Goal: Information Seeking & Learning: Find contact information

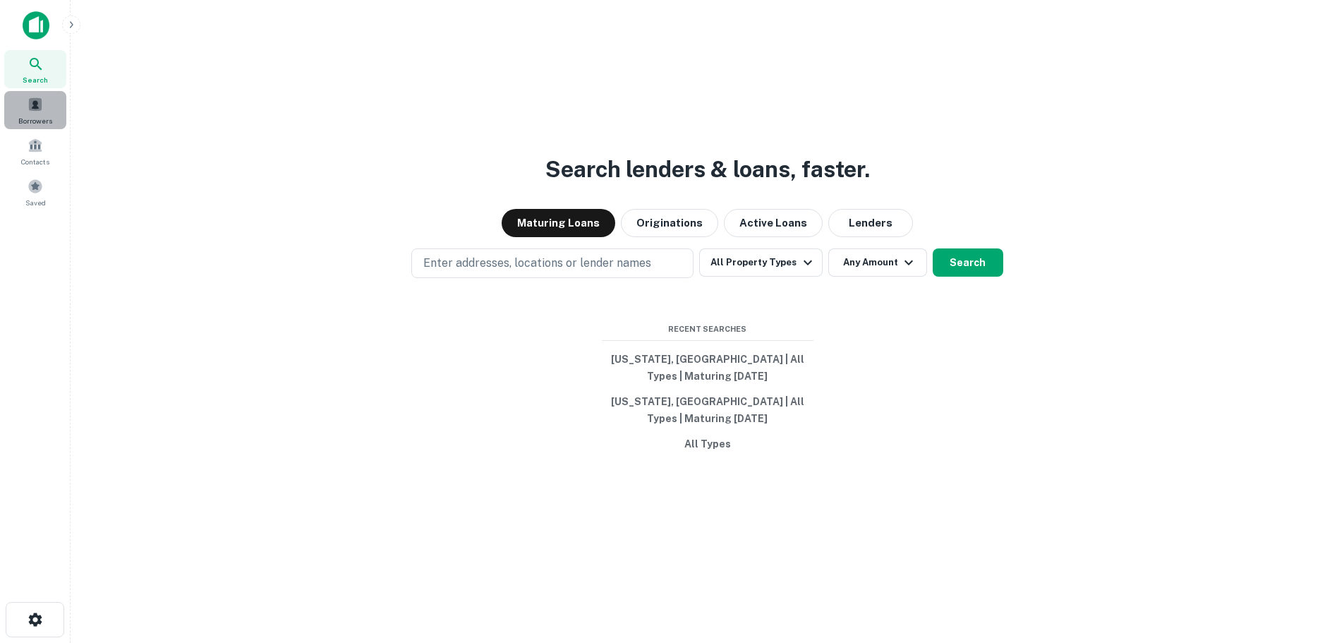
click at [33, 110] on span at bounding box center [36, 105] width 16 height 16
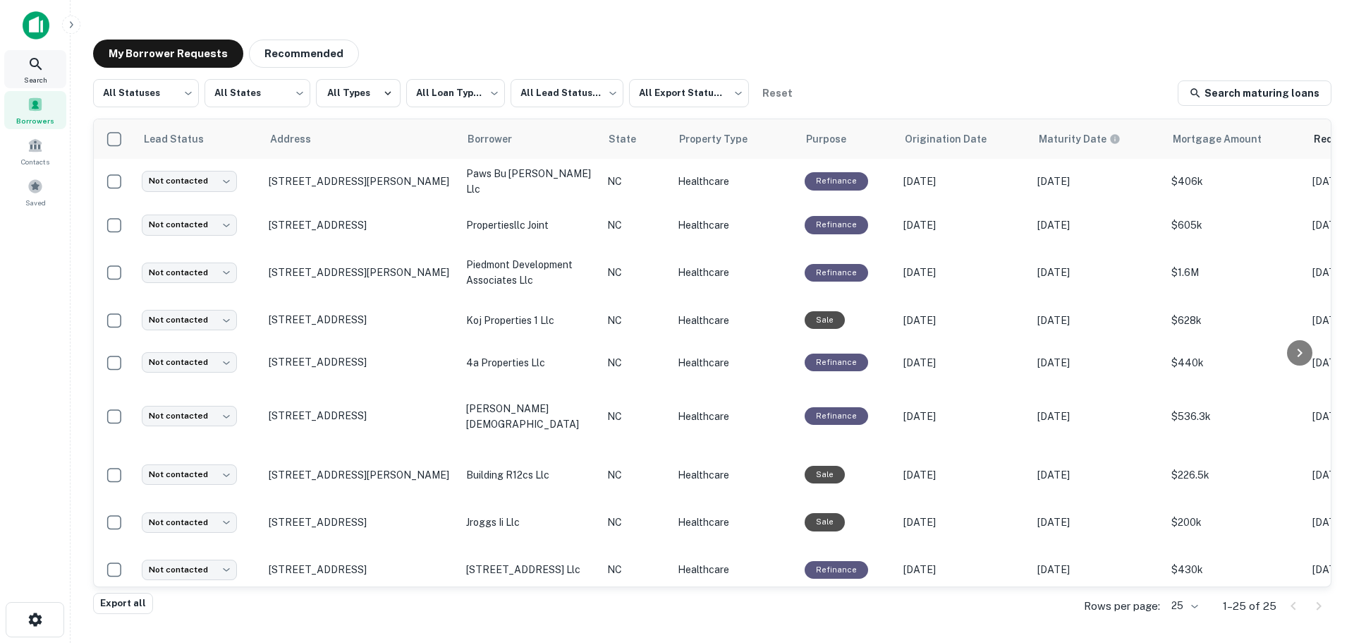
click at [32, 68] on icon at bounding box center [36, 64] width 17 height 17
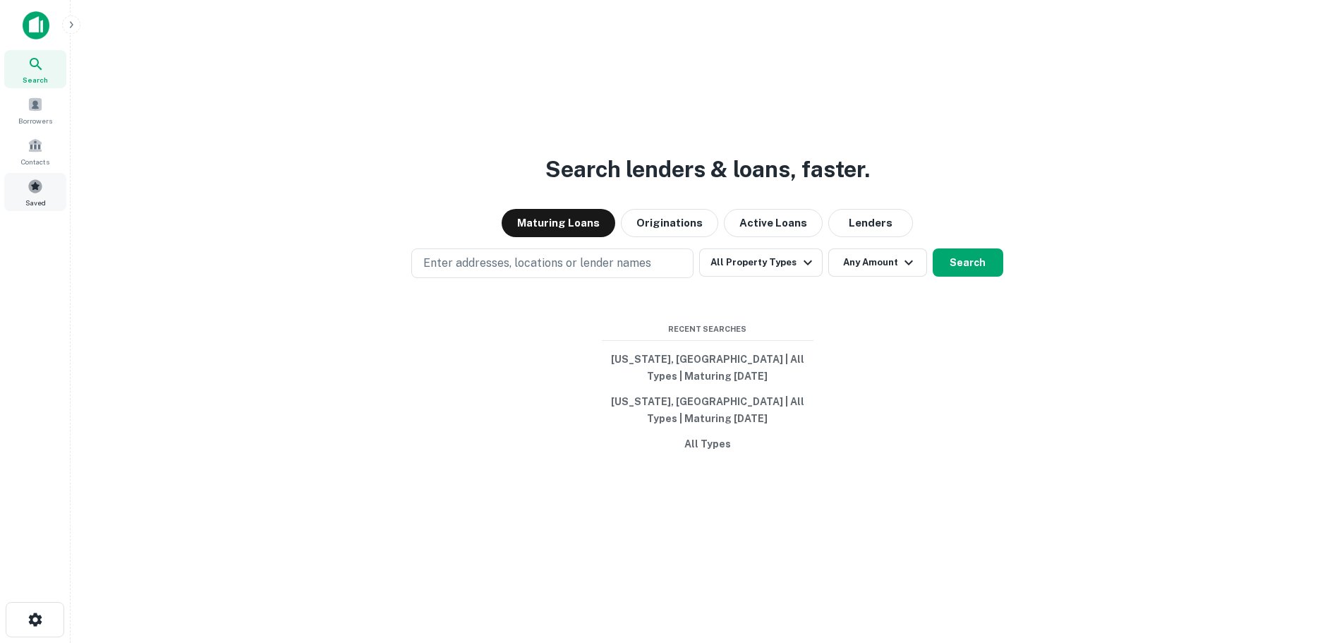
click at [34, 184] on span at bounding box center [36, 186] width 16 height 16
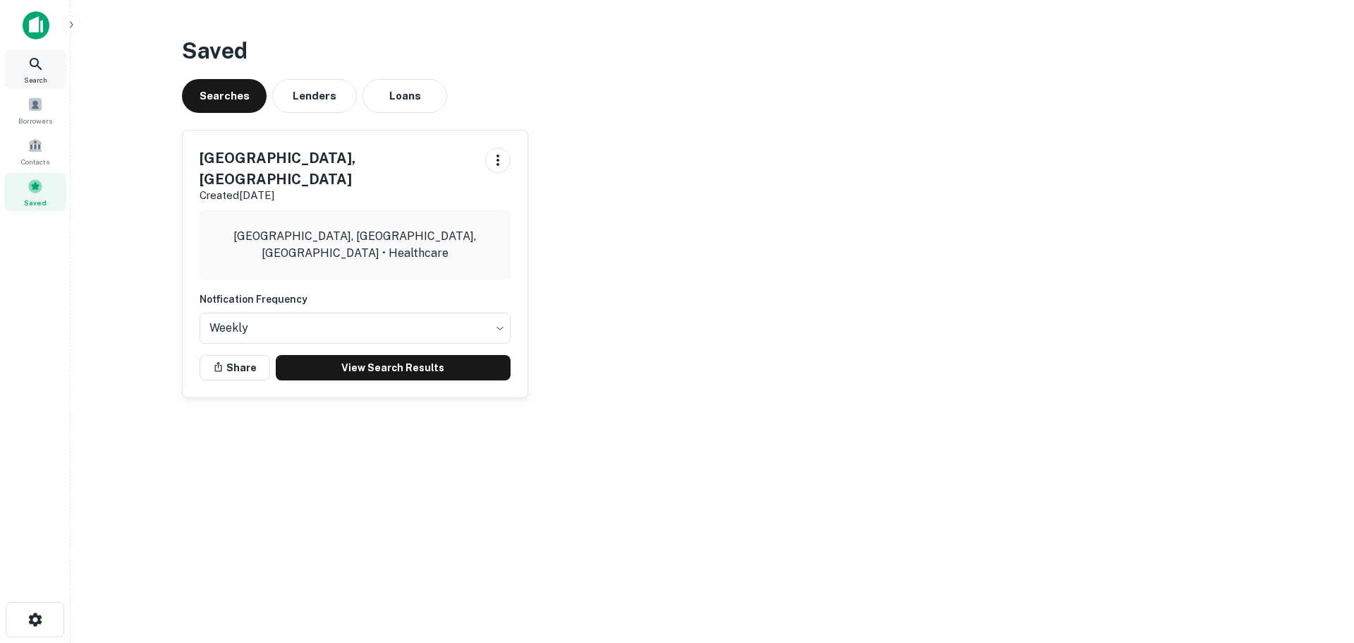
click at [34, 61] on icon at bounding box center [36, 64] width 17 height 17
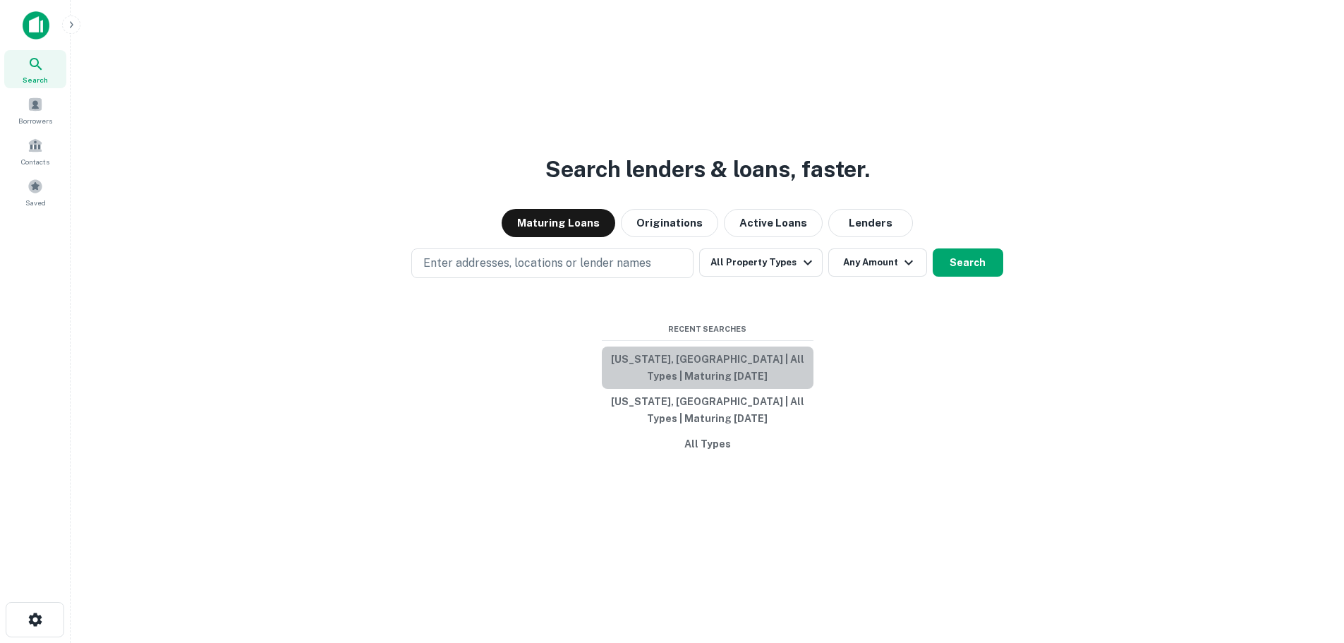
click at [679, 363] on button "North Carolina, USA | All Types | Maturing In 1 Year" at bounding box center [708, 367] width 212 height 42
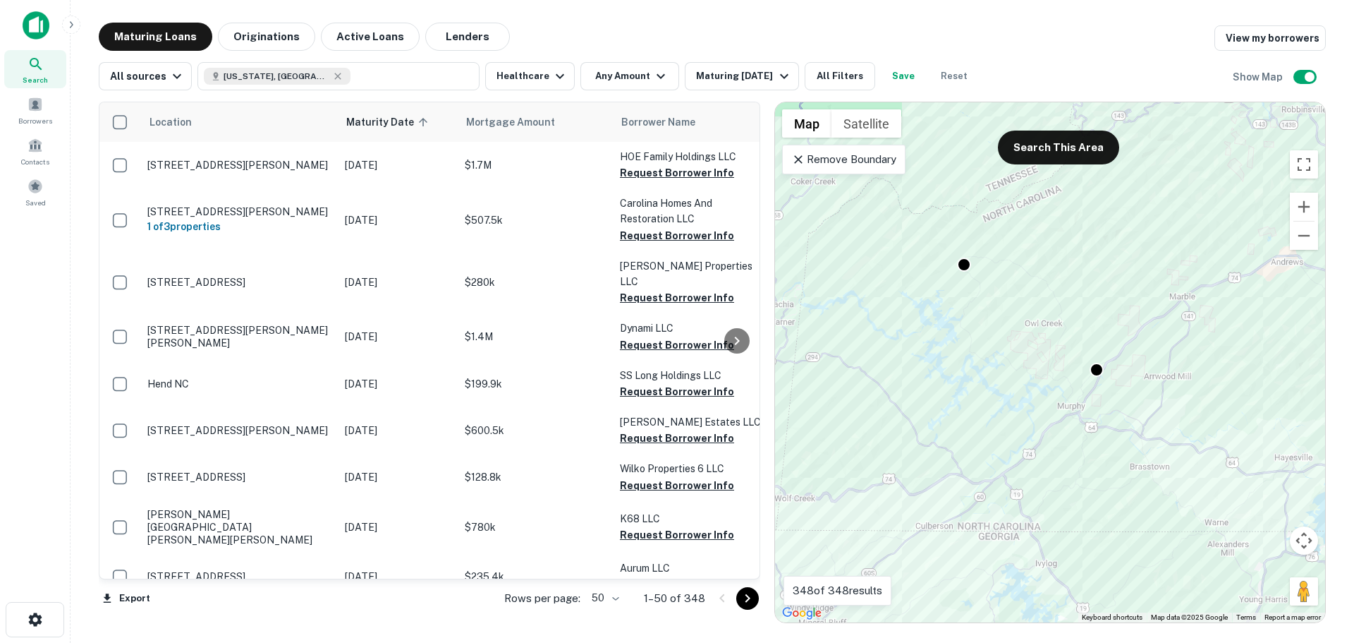
drag, startPoint x: 875, startPoint y: 367, endPoint x: 1083, endPoint y: 414, distance: 213.4
click at [1083, 414] on div "To activate drag with keyboard, press Alt + Enter. Once in keyboard drag state,…" at bounding box center [1050, 362] width 550 height 520
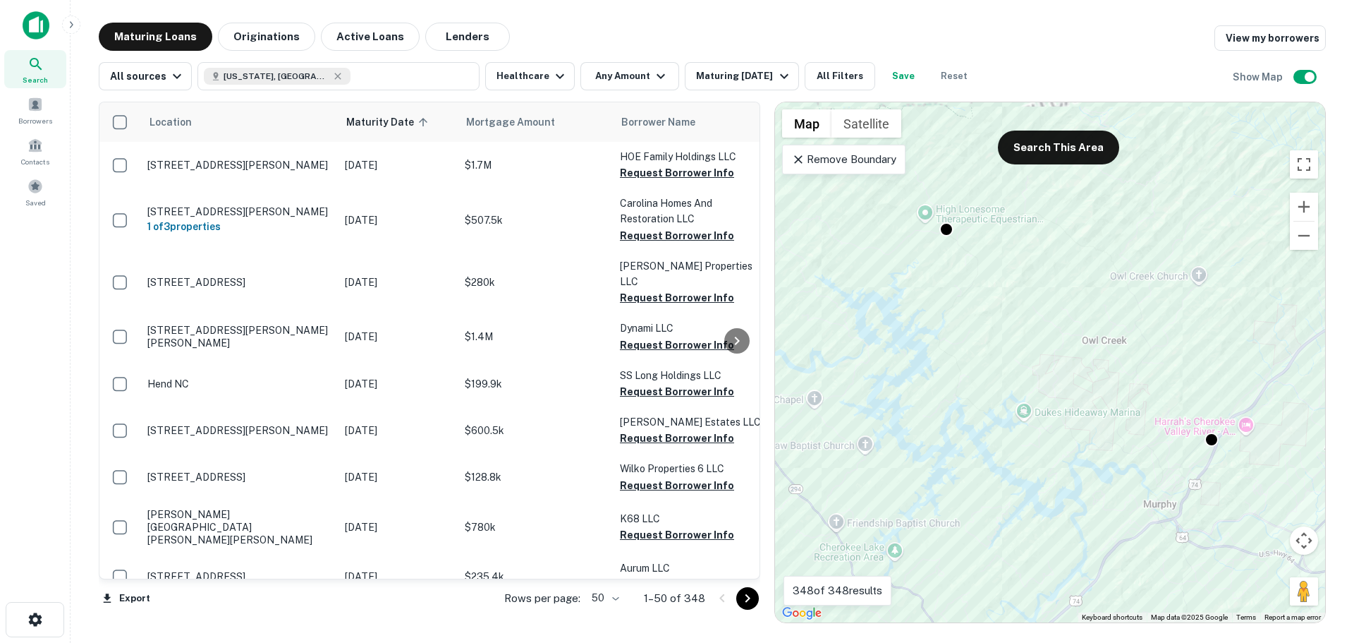
drag, startPoint x: 1004, startPoint y: 322, endPoint x: 987, endPoint y: 360, distance: 42.0
click at [987, 360] on div "To activate drag with keyboard, press Alt + Enter. Once in keyboard drag state,…" at bounding box center [1050, 362] width 550 height 520
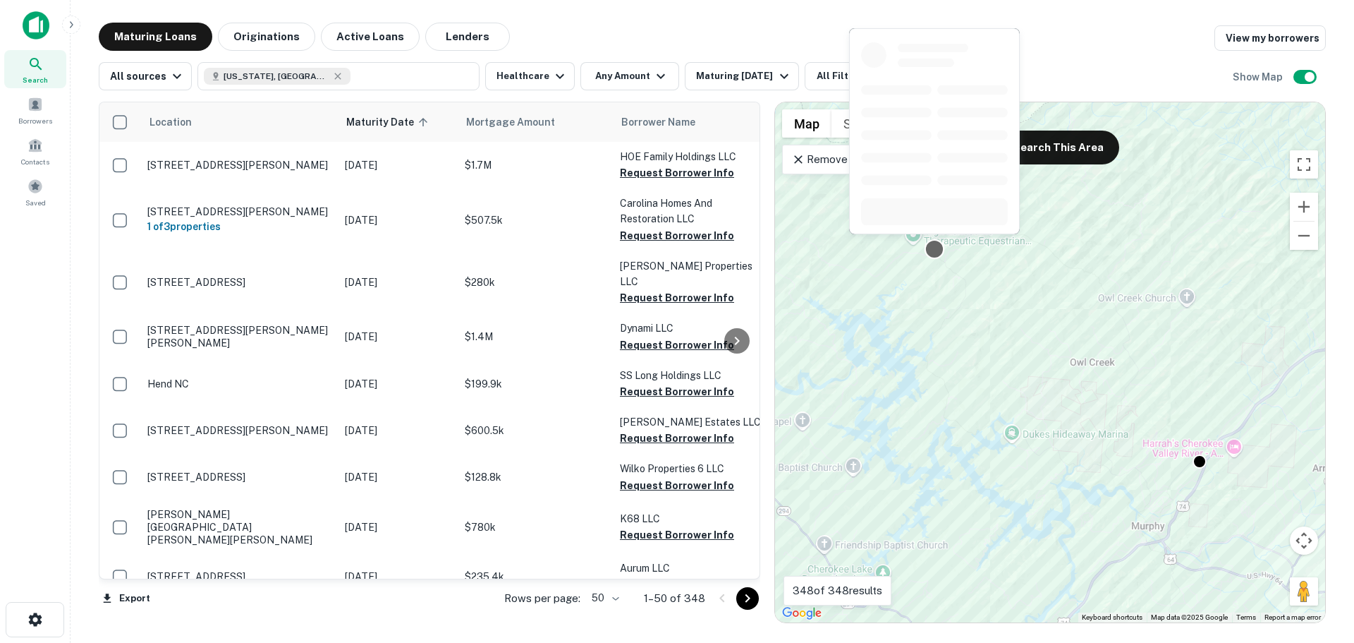
click at [937, 247] on div at bounding box center [935, 248] width 20 height 20
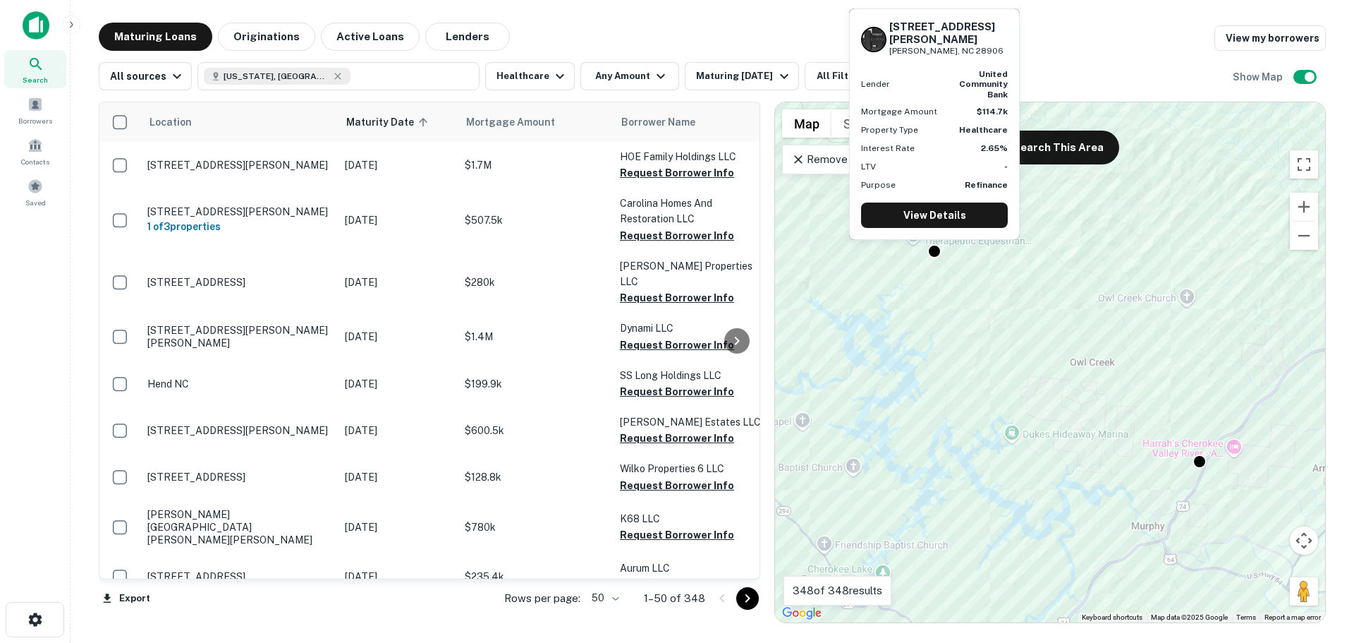
click at [930, 247] on div "14949 Joe Brown Hwy Murphy, NC 28906 Lender united community bank Mortgage Amou…" at bounding box center [935, 128] width 174 height 243
click at [931, 216] on link "View Details" at bounding box center [934, 214] width 147 height 25
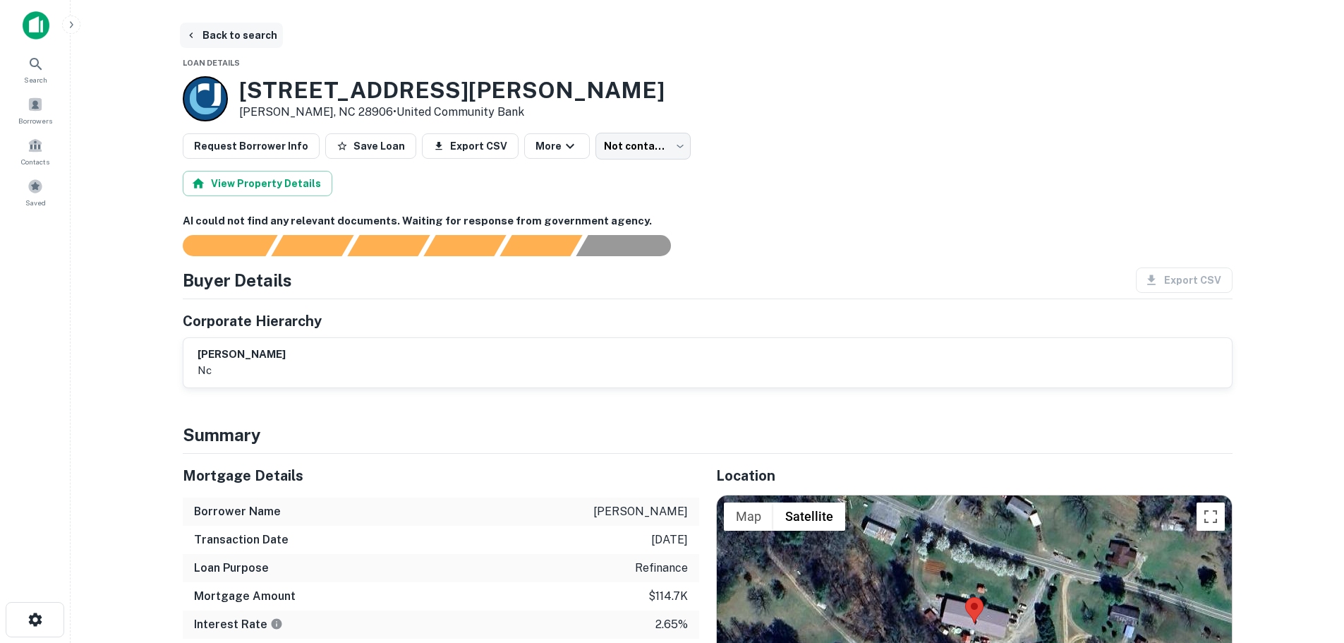
click at [221, 35] on button "Back to search" at bounding box center [231, 35] width 103 height 25
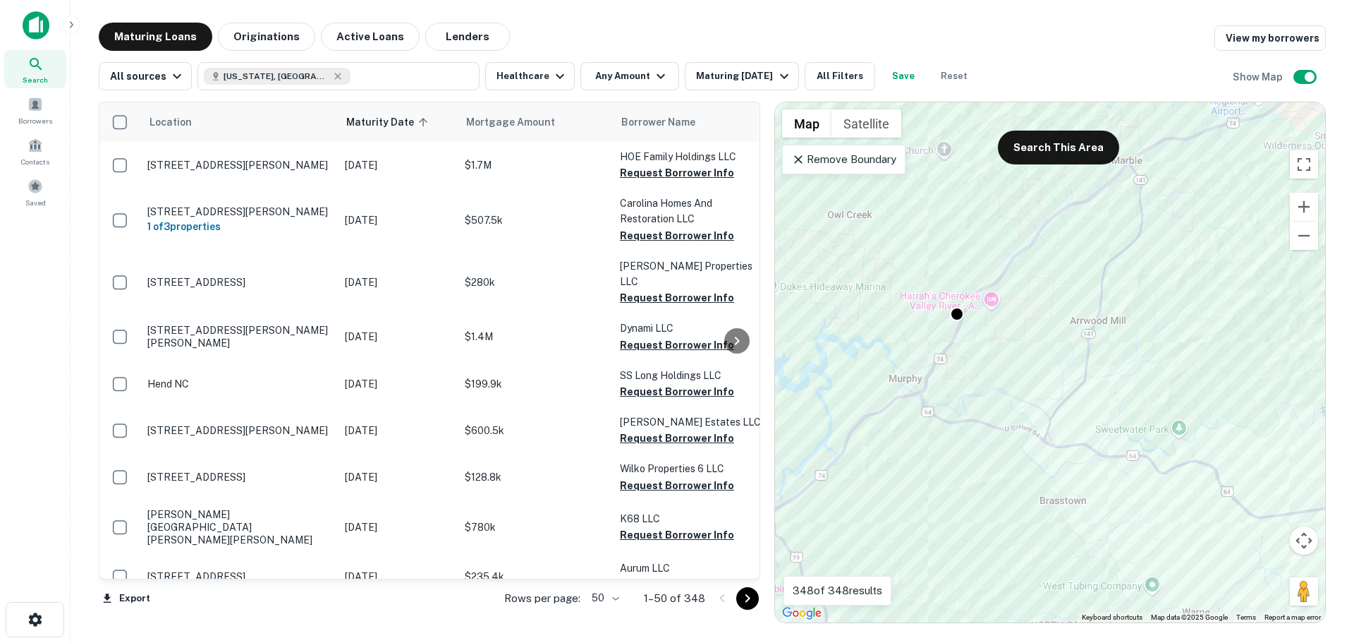
drag, startPoint x: 957, startPoint y: 272, endPoint x: 936, endPoint y: 367, distance: 97.5
click at [942, 377] on div "To activate drag with keyboard, press Alt + Enter. Once in keyboard drag state,…" at bounding box center [1050, 362] width 550 height 520
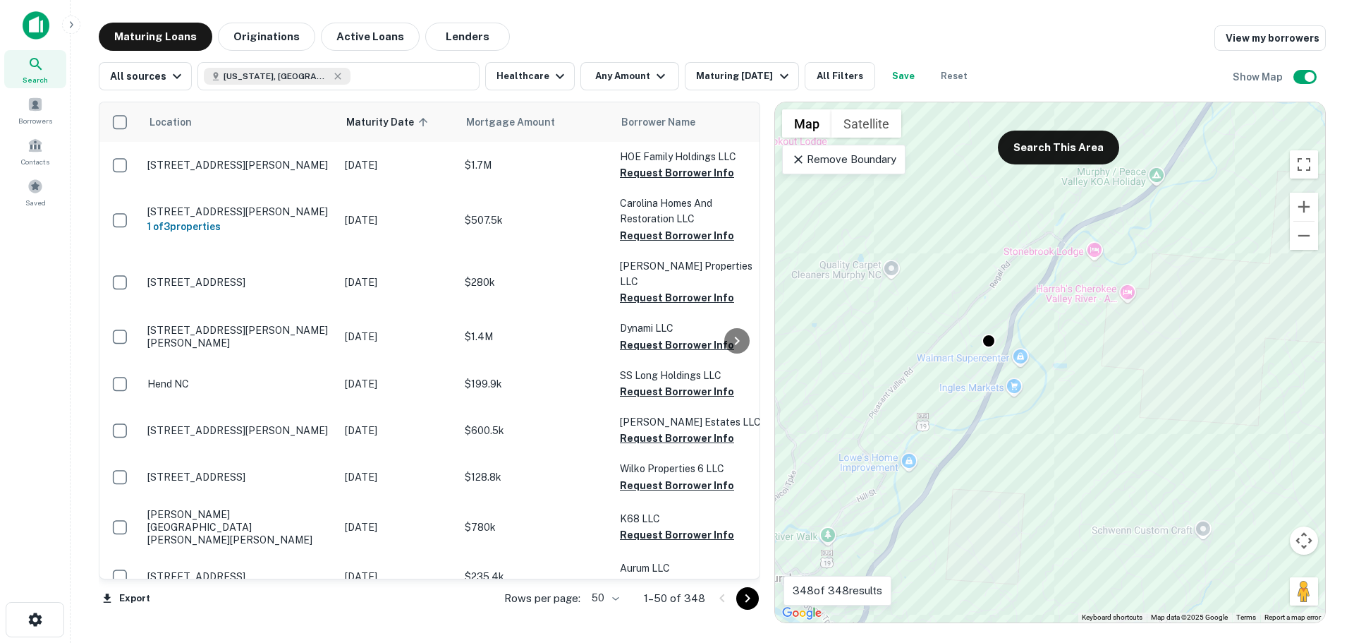
drag, startPoint x: 1031, startPoint y: 339, endPoint x: 1011, endPoint y: 414, distance: 78.0
click at [1011, 414] on div "To activate drag with keyboard, press Alt + Enter. Once in keyboard drag state,…" at bounding box center [1050, 362] width 550 height 520
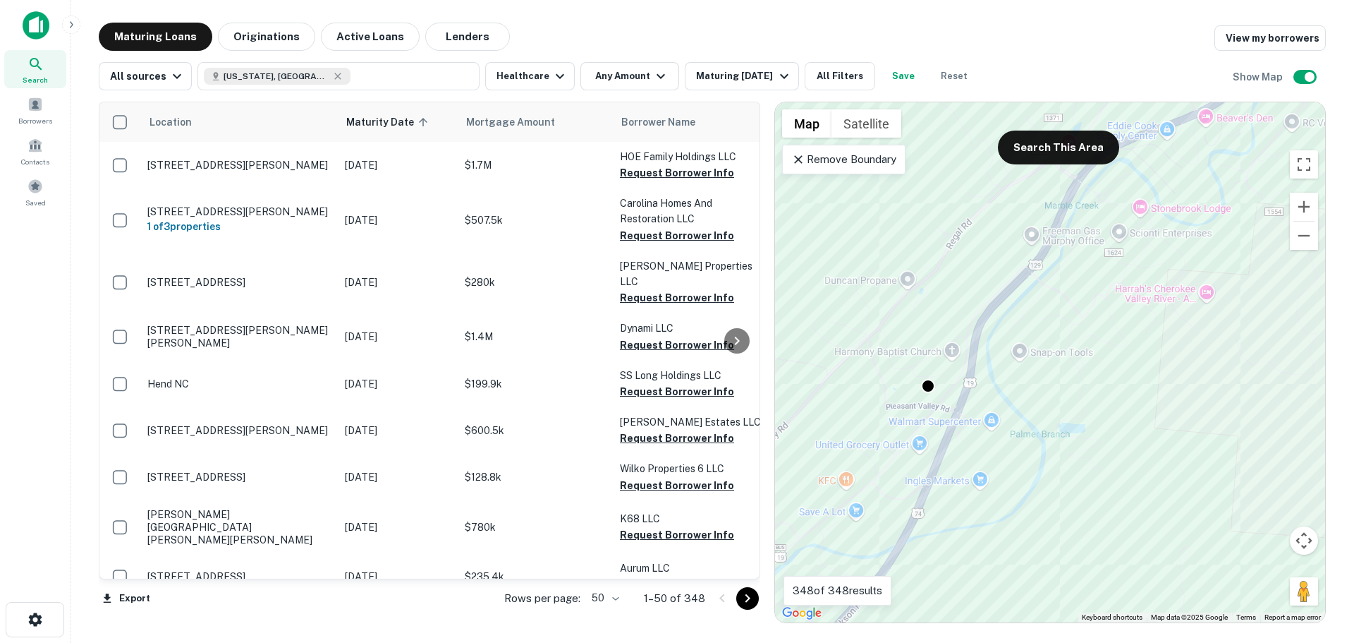
drag, startPoint x: 971, startPoint y: 463, endPoint x: 1010, endPoint y: 422, distance: 56.9
click at [1010, 422] on div "To activate drag with keyboard, press Alt + Enter. Once in keyboard drag state,…" at bounding box center [1050, 362] width 550 height 520
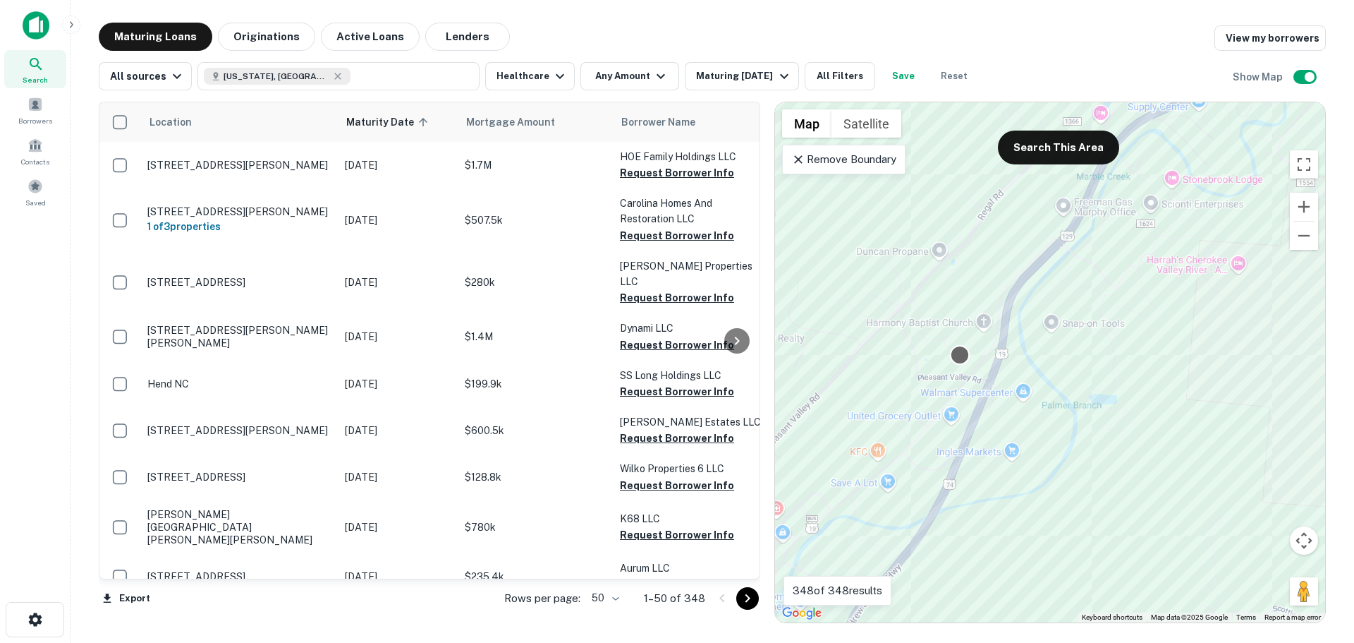
click at [961, 353] on div at bounding box center [960, 354] width 20 height 20
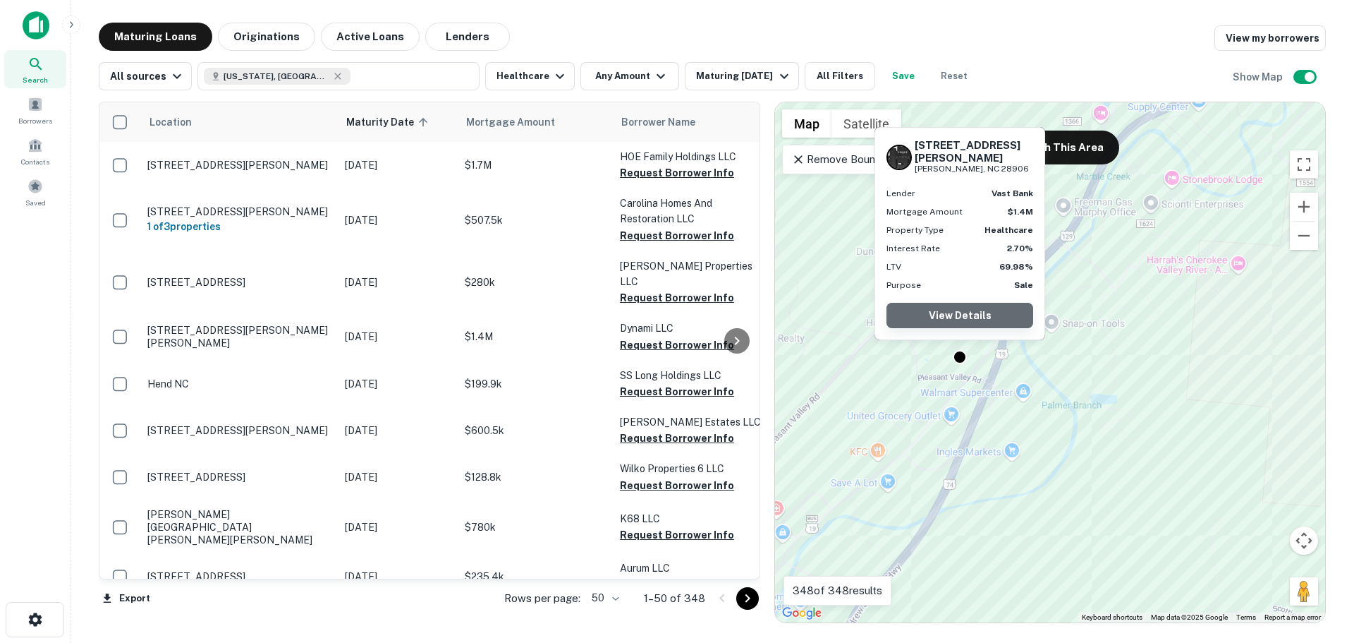
click at [962, 310] on link "View Details" at bounding box center [960, 315] width 147 height 25
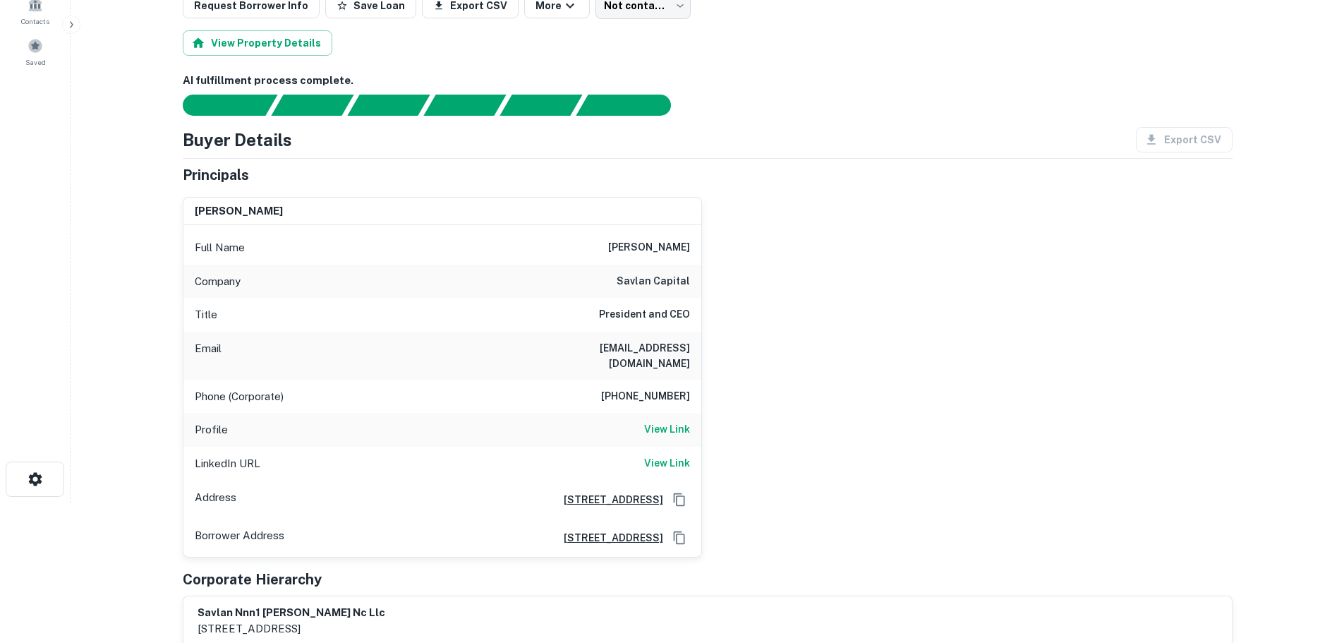
scroll to position [141, 0]
click at [644, 349] on h6 "[EMAIL_ADDRESS][DOMAIN_NAME]" at bounding box center [605, 354] width 169 height 31
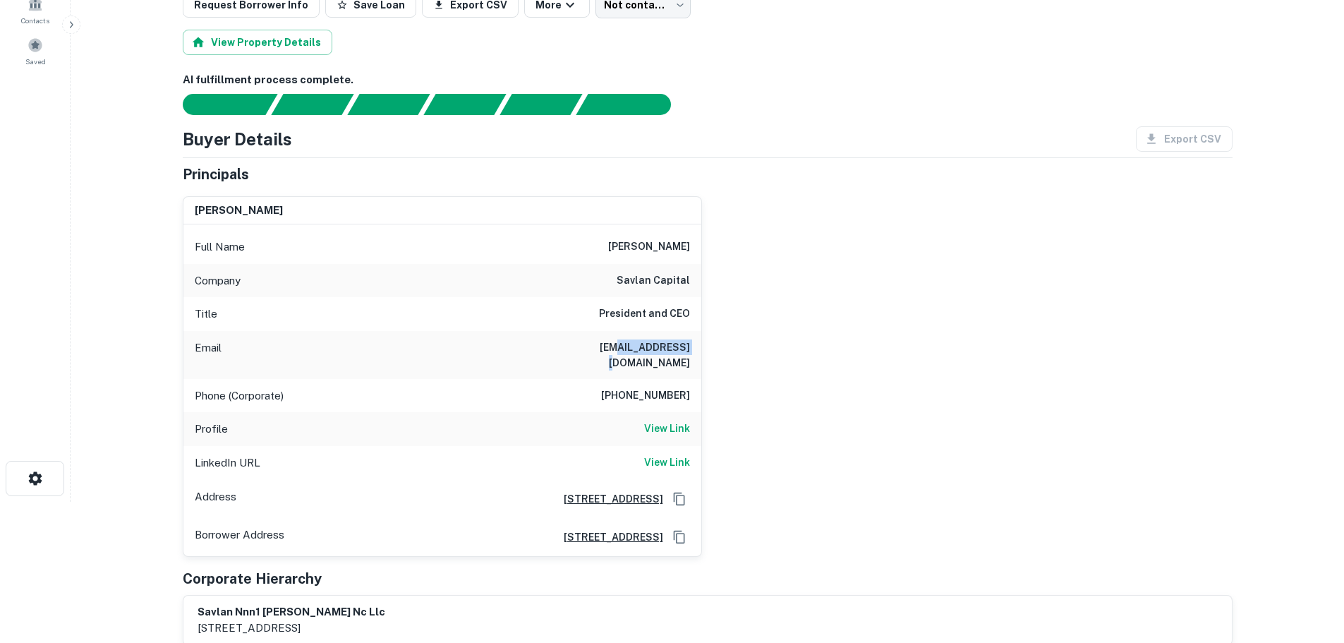
click at [644, 349] on h6 "[EMAIL_ADDRESS][DOMAIN_NAME]" at bounding box center [605, 354] width 169 height 31
copy h6 "[EMAIL_ADDRESS][DOMAIN_NAME]"
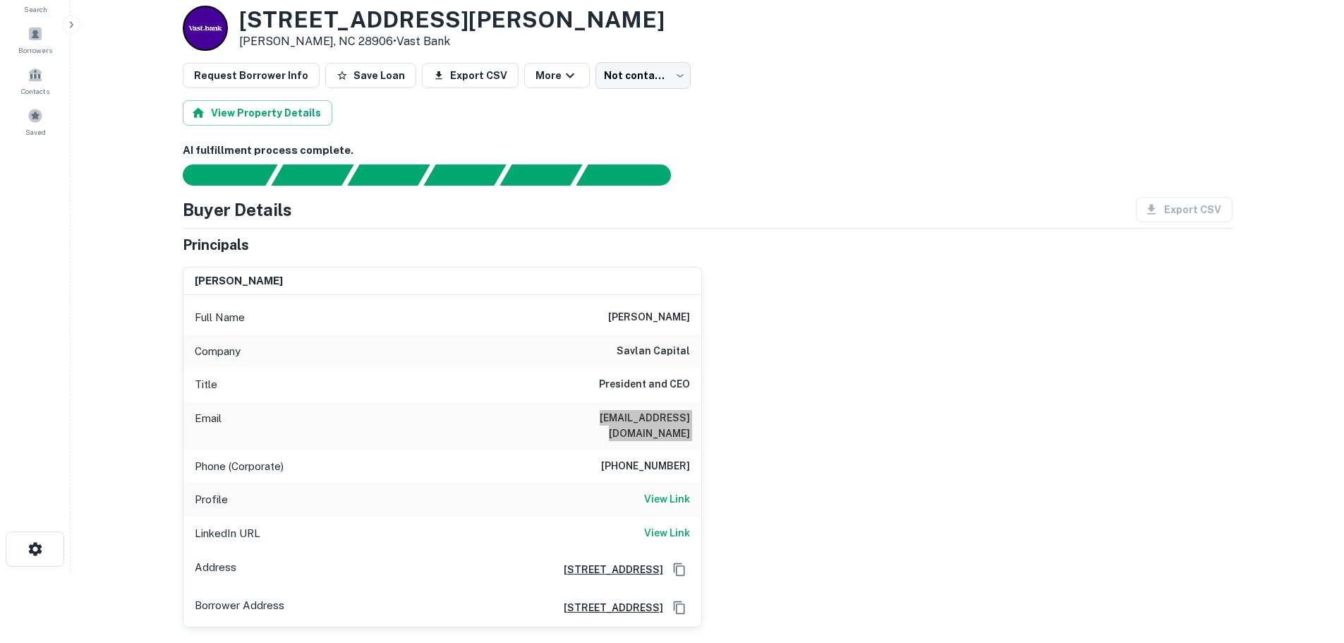
scroll to position [0, 0]
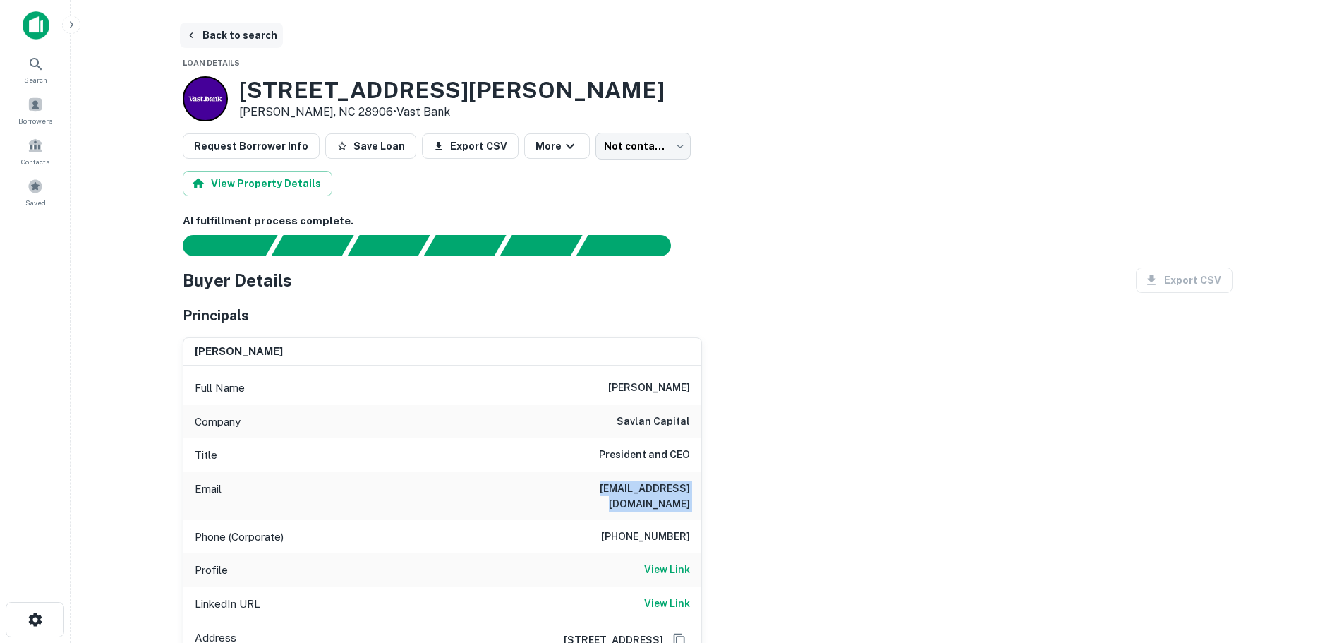
click at [226, 32] on button "Back to search" at bounding box center [231, 35] width 103 height 25
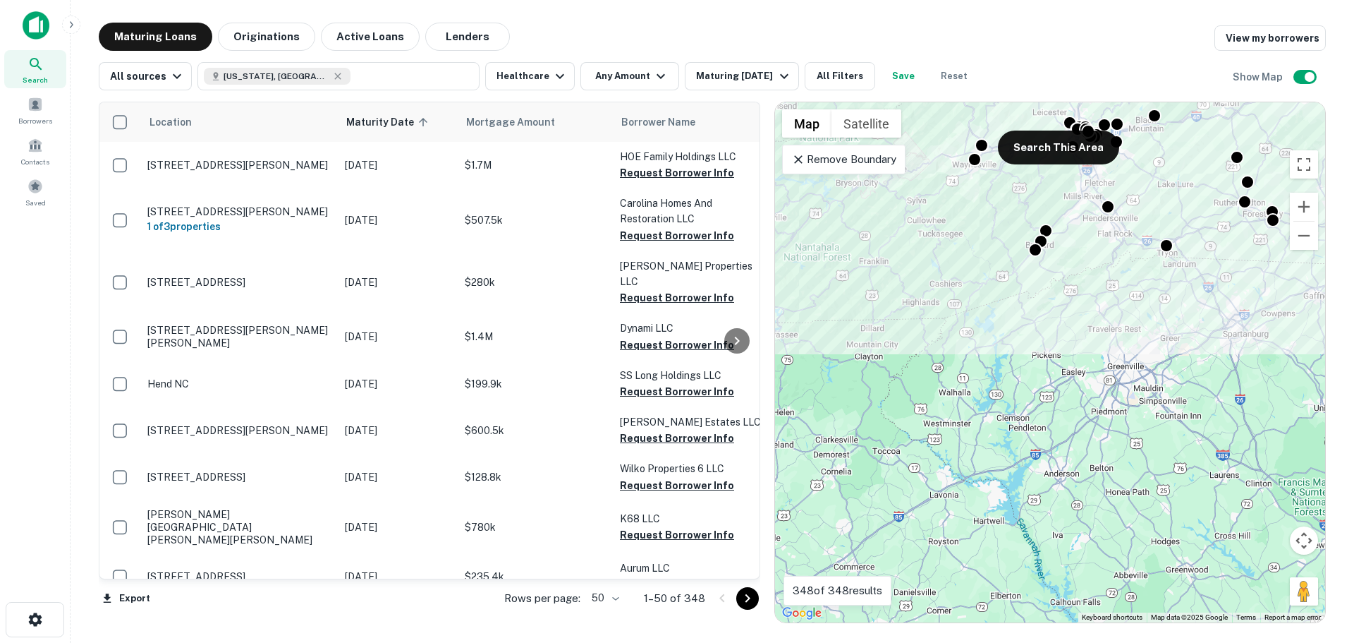
drag, startPoint x: 1007, startPoint y: 288, endPoint x: 955, endPoint y: 341, distance: 74.3
click at [955, 341] on div "To activate drag with keyboard, press Alt + Enter. Once in keyboard drag state,…" at bounding box center [1050, 362] width 550 height 520
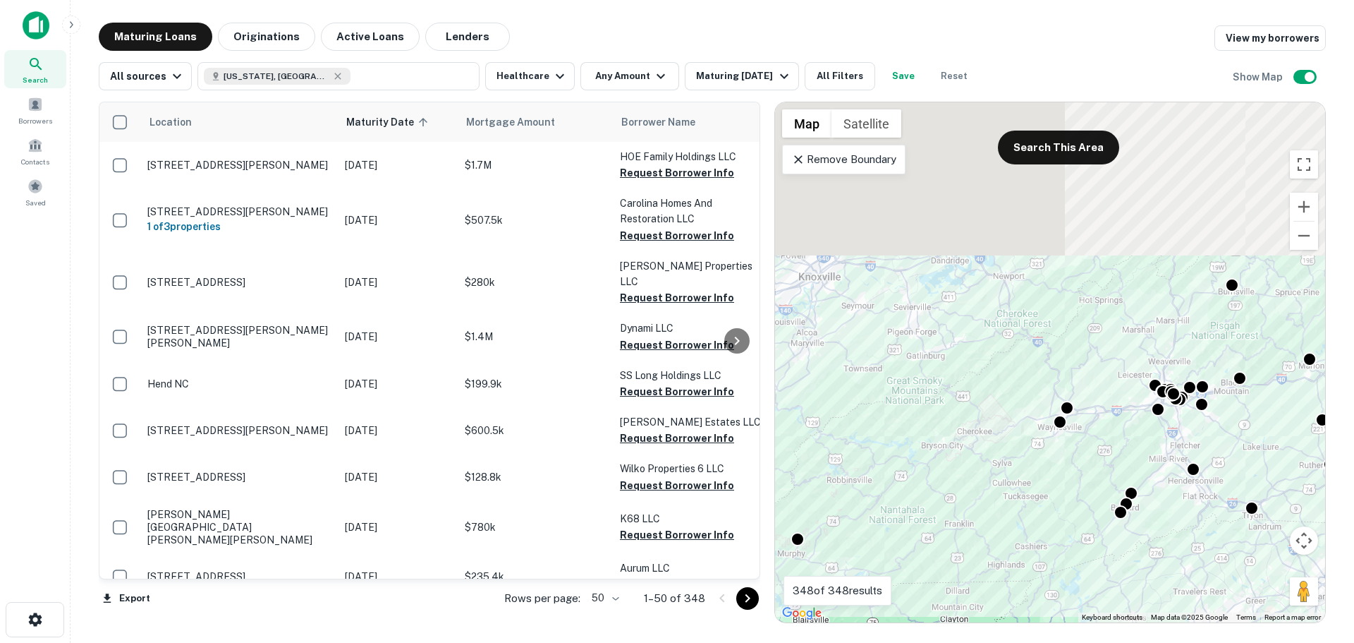
drag, startPoint x: 938, startPoint y: 288, endPoint x: 1044, endPoint y: 502, distance: 239.1
click at [1044, 502] on div "To activate drag with keyboard, press Alt + Enter. Once in keyboard drag state,…" at bounding box center [1050, 362] width 550 height 520
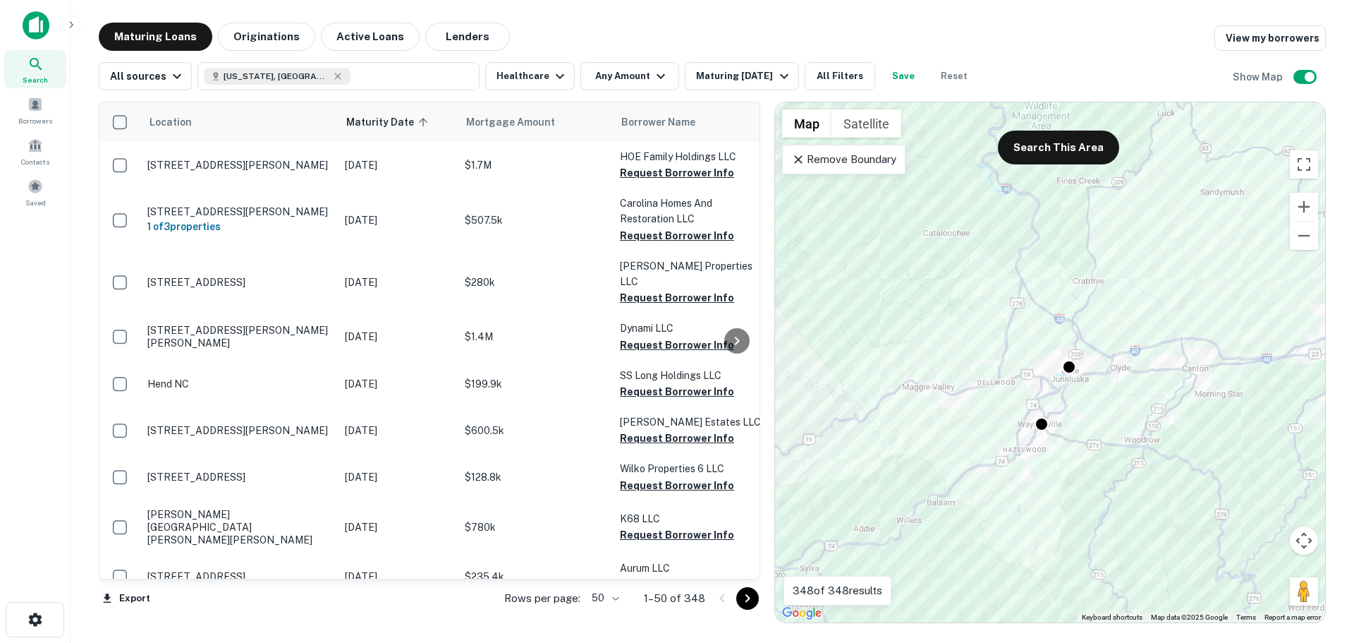
drag, startPoint x: 1107, startPoint y: 494, endPoint x: 1040, endPoint y: 437, distance: 88.0
click at [1040, 437] on div "To activate drag with keyboard, press Alt + Enter. Once in keyboard drag state,…" at bounding box center [1050, 362] width 550 height 520
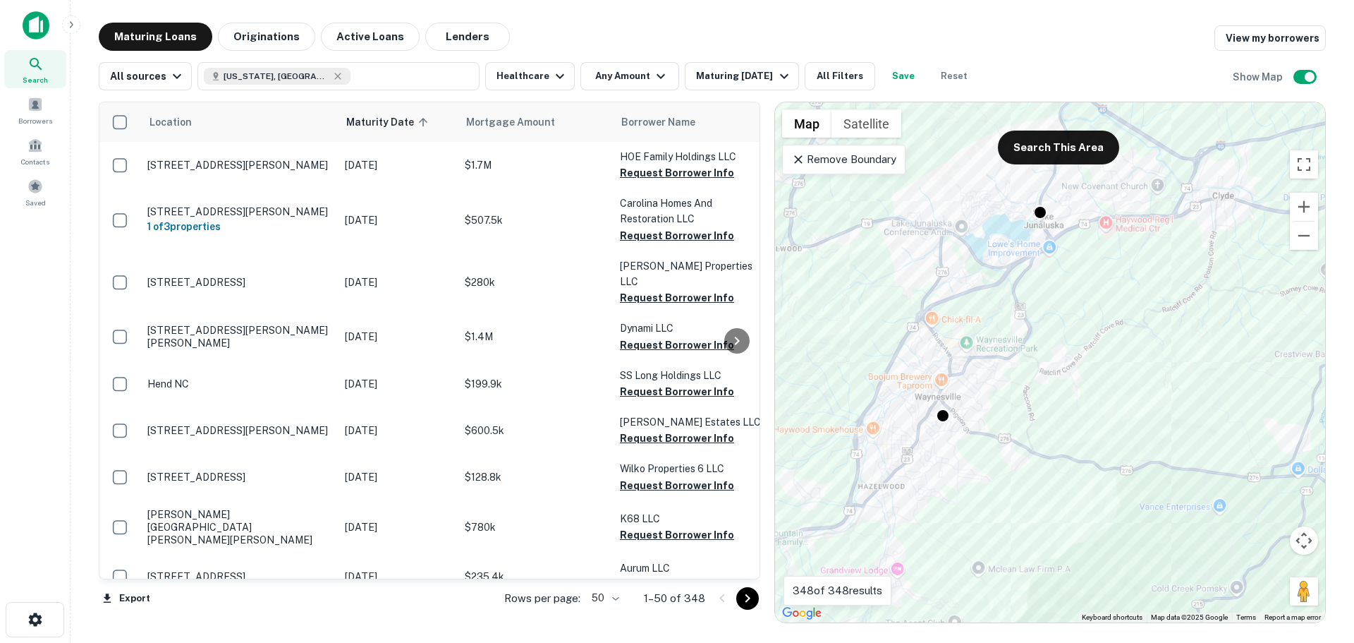
drag, startPoint x: 955, startPoint y: 370, endPoint x: 984, endPoint y: 516, distance: 148.2
click at [984, 516] on div "To activate drag with keyboard, press Alt + Enter. Once in keyboard drag state,…" at bounding box center [1050, 362] width 550 height 520
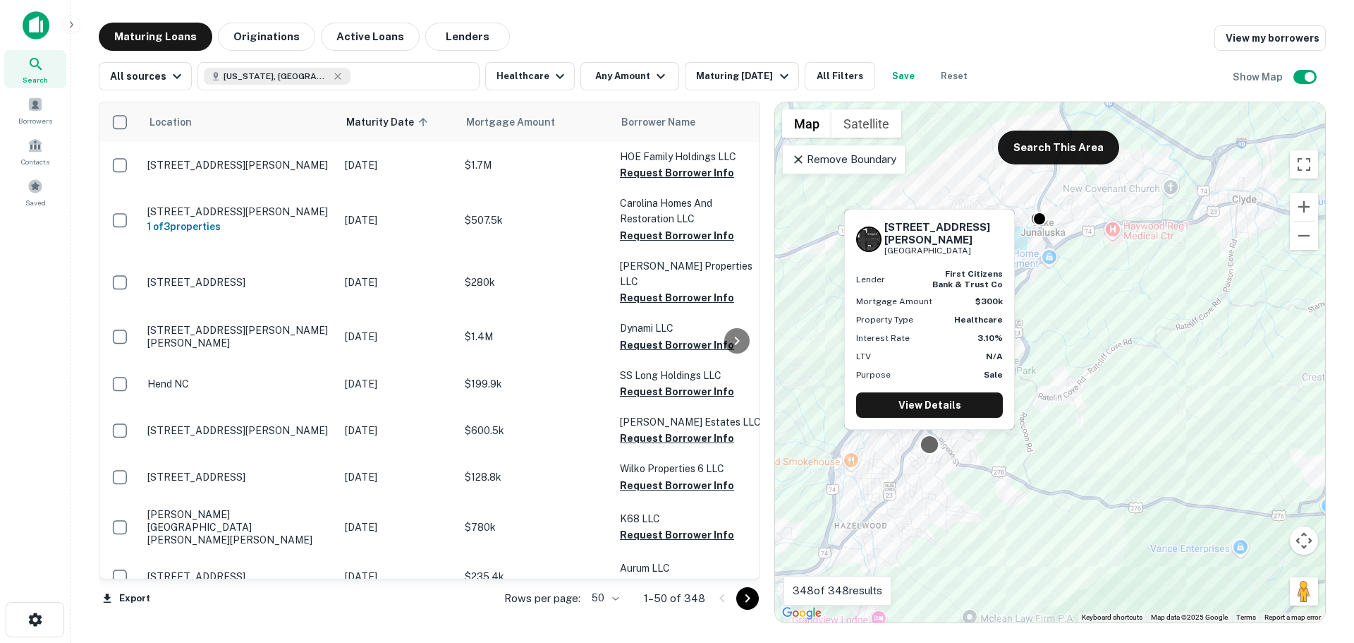
click at [927, 445] on div at bounding box center [930, 444] width 20 height 20
click at [930, 403] on link "View Details" at bounding box center [929, 404] width 147 height 25
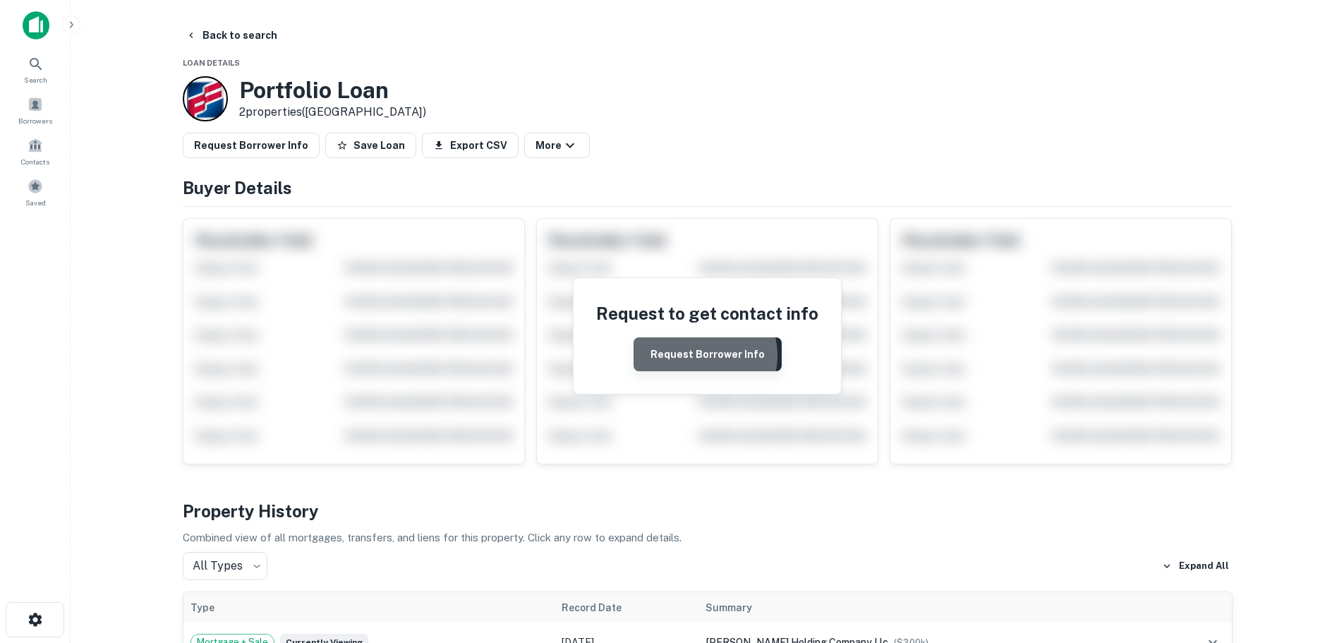
click at [701, 355] on button "Request Borrower Info" at bounding box center [707, 354] width 148 height 34
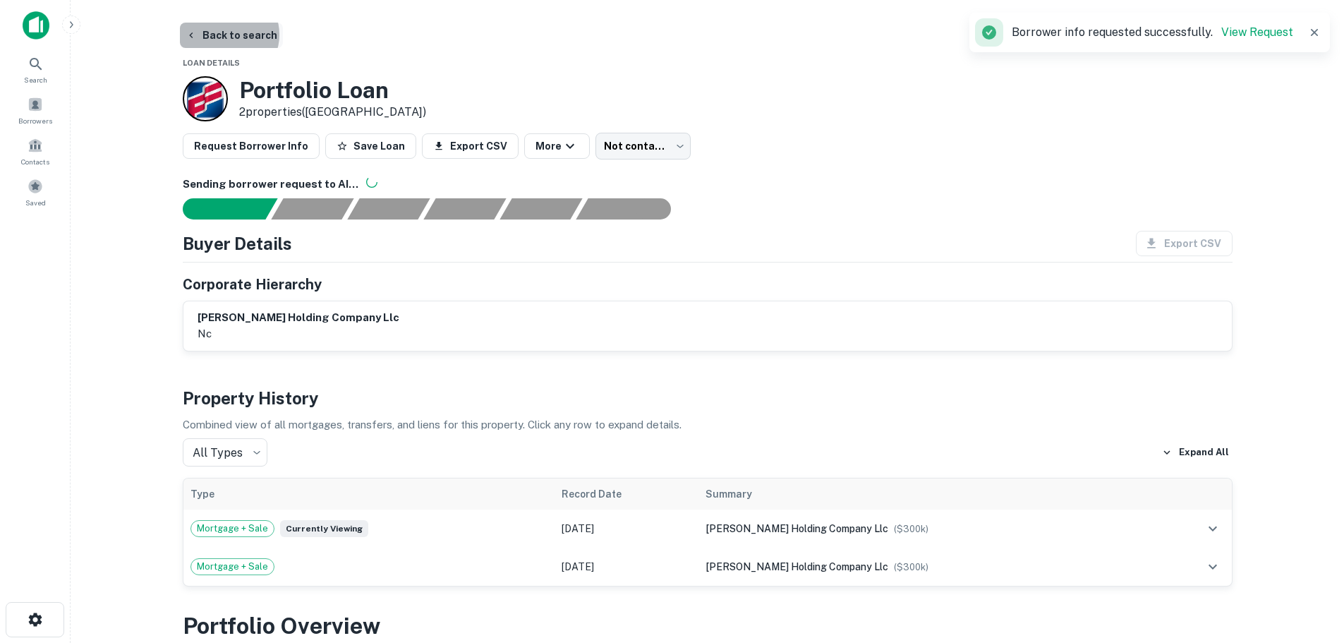
click at [228, 35] on button "Back to search" at bounding box center [231, 35] width 103 height 25
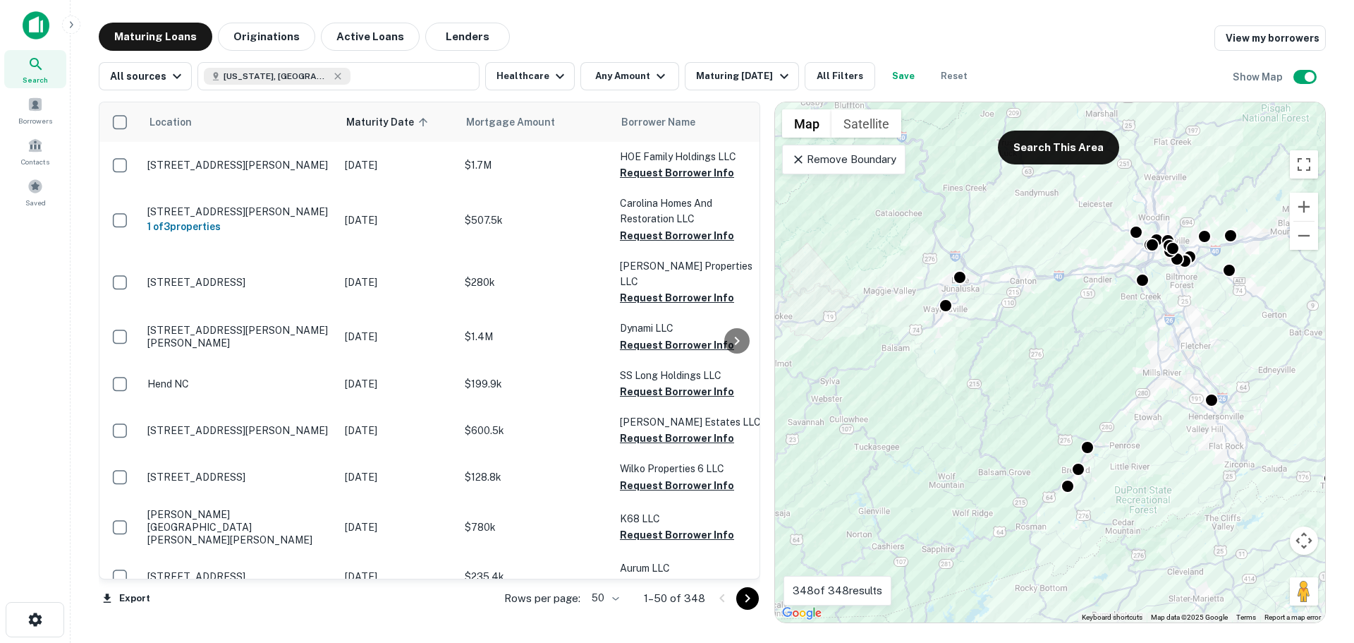
drag, startPoint x: 992, startPoint y: 445, endPoint x: 1002, endPoint y: 423, distance: 24.6
click at [1002, 423] on div "To activate drag with keyboard, press Alt + Enter. Once in keyboard drag state,…" at bounding box center [1050, 362] width 550 height 520
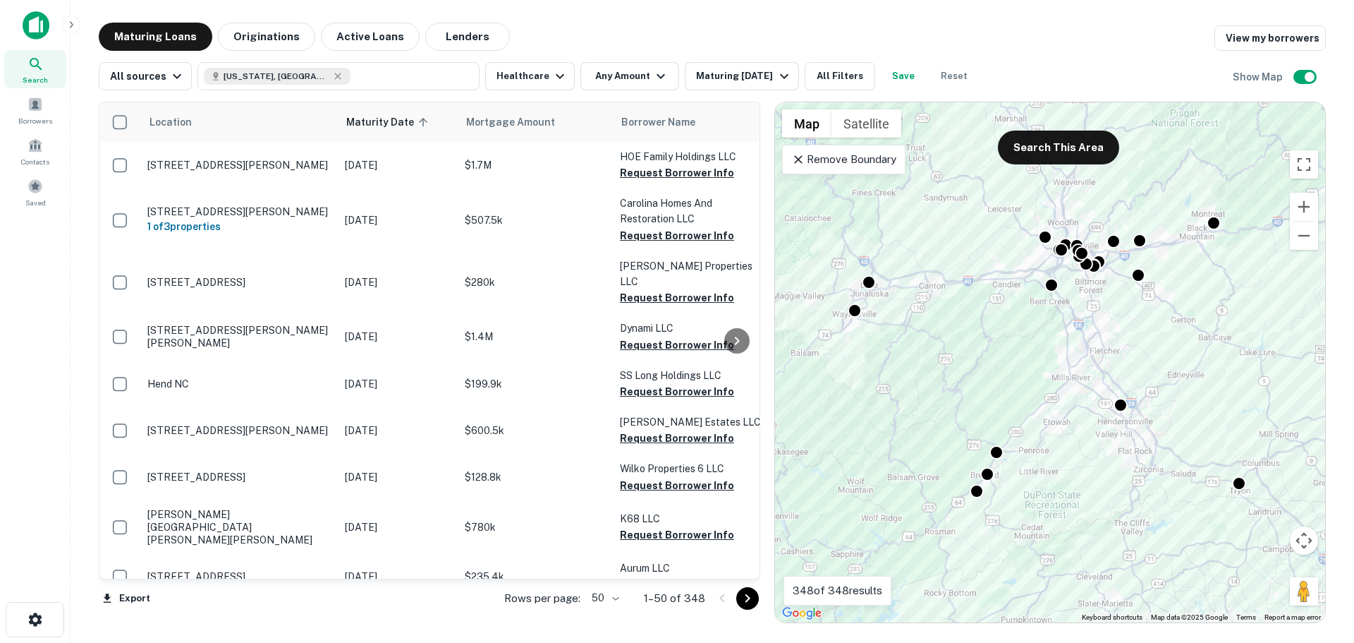
drag, startPoint x: 1085, startPoint y: 389, endPoint x: 977, endPoint y: 389, distance: 107.9
click at [977, 389] on div "To activate drag with keyboard, press Alt + Enter. Once in keyboard drag state,…" at bounding box center [1050, 362] width 550 height 520
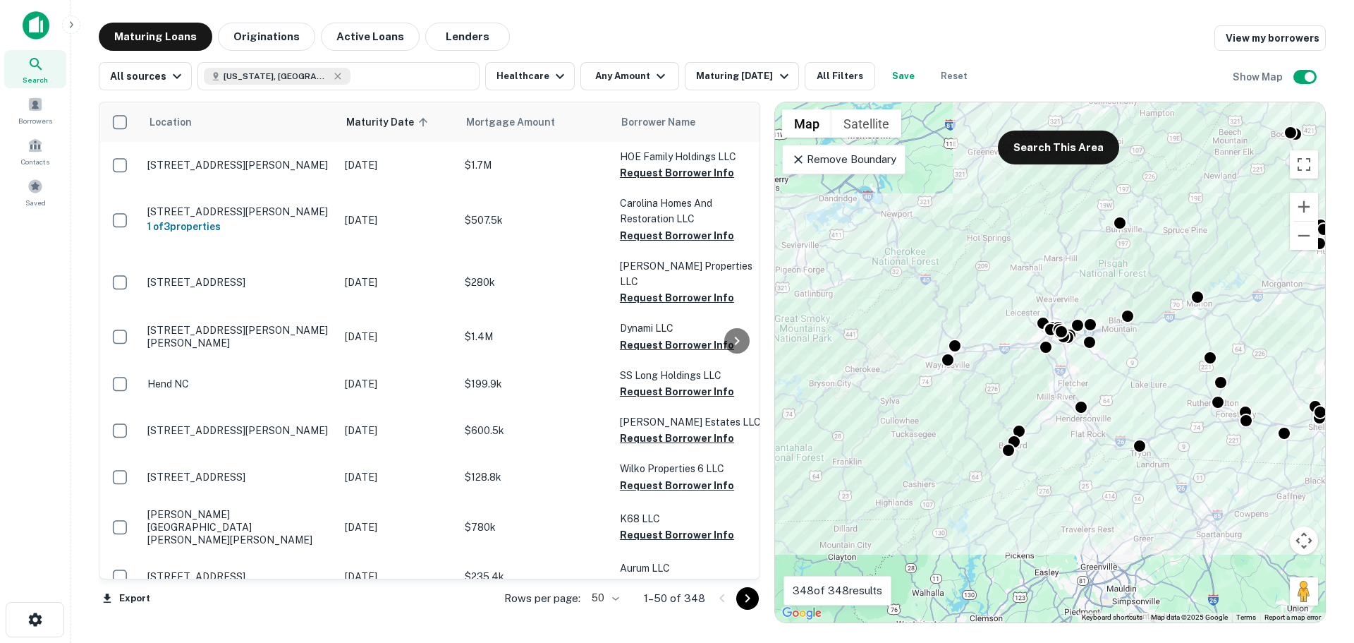
drag, startPoint x: 1035, startPoint y: 388, endPoint x: 1064, endPoint y: 397, distance: 31.0
click at [1064, 397] on div "To activate drag with keyboard, press Alt + Enter. Once in keyboard drag state,…" at bounding box center [1050, 362] width 550 height 520
click at [856, 162] on p "Remove Boundary" at bounding box center [843, 159] width 105 height 17
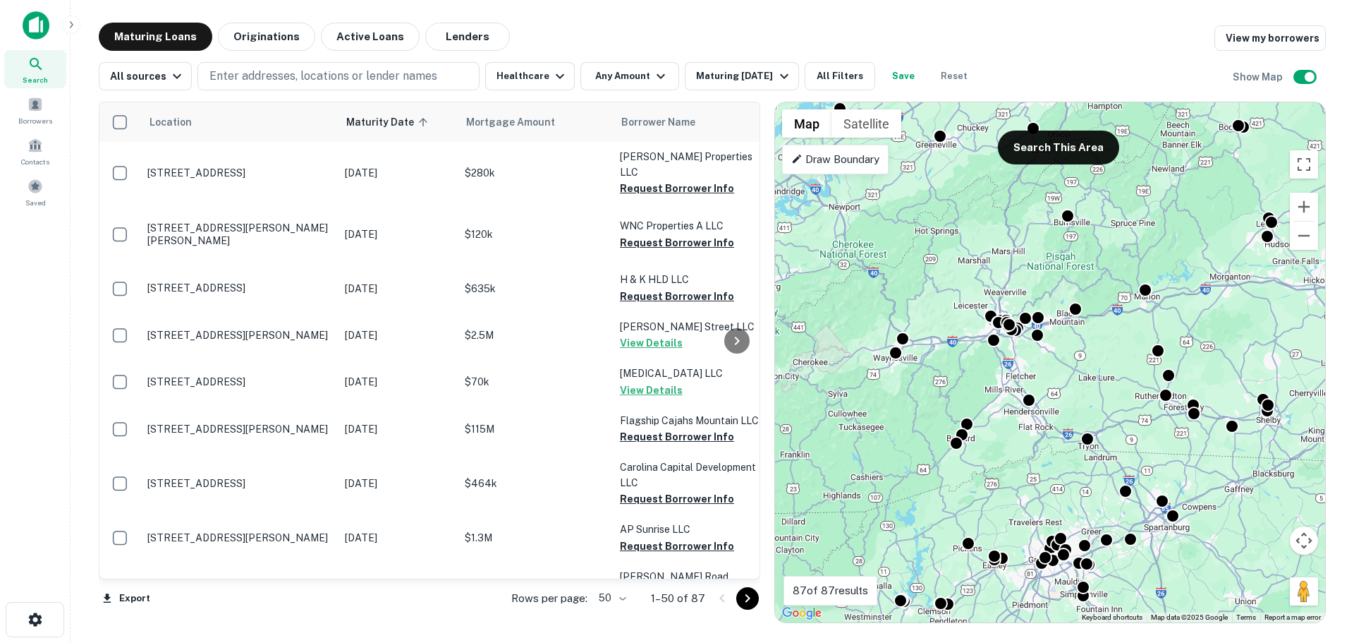
drag, startPoint x: 1167, startPoint y: 382, endPoint x: 1113, endPoint y: 373, distance: 55.0
click at [1113, 373] on div "To activate drag with keyboard, press Alt + Enter. Once in keyboard drag state,…" at bounding box center [1050, 362] width 550 height 520
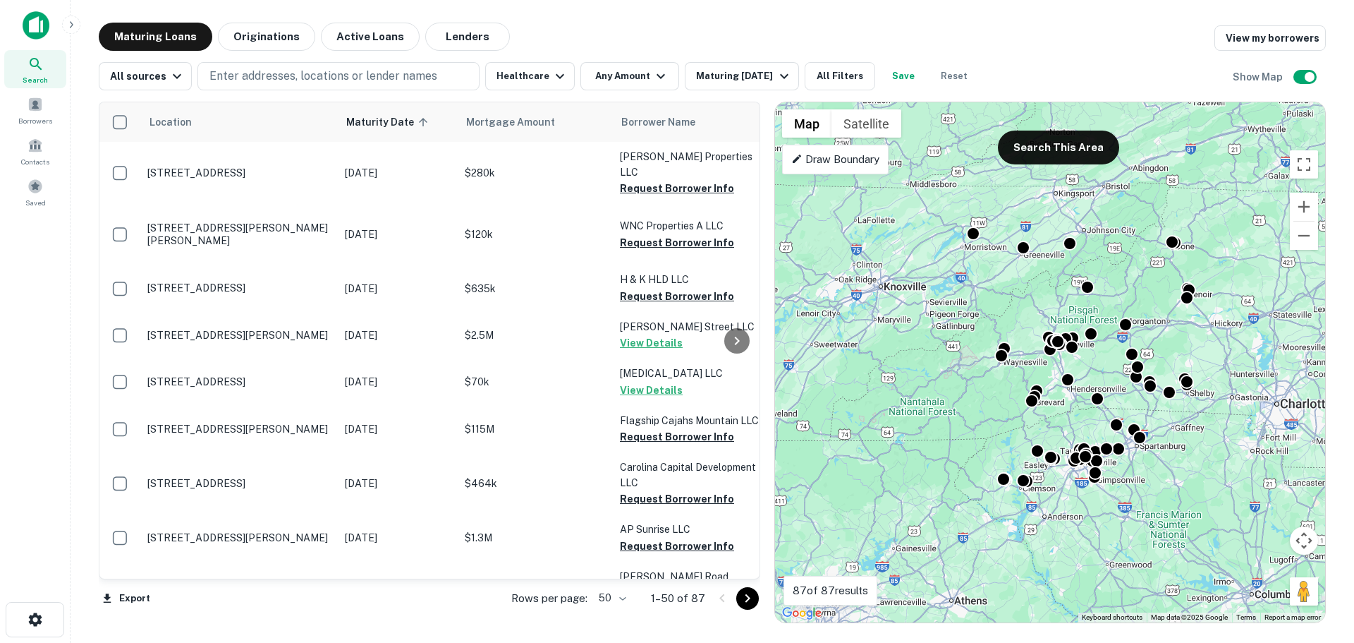
click at [825, 161] on p "Draw Boundary" at bounding box center [835, 159] width 88 height 17
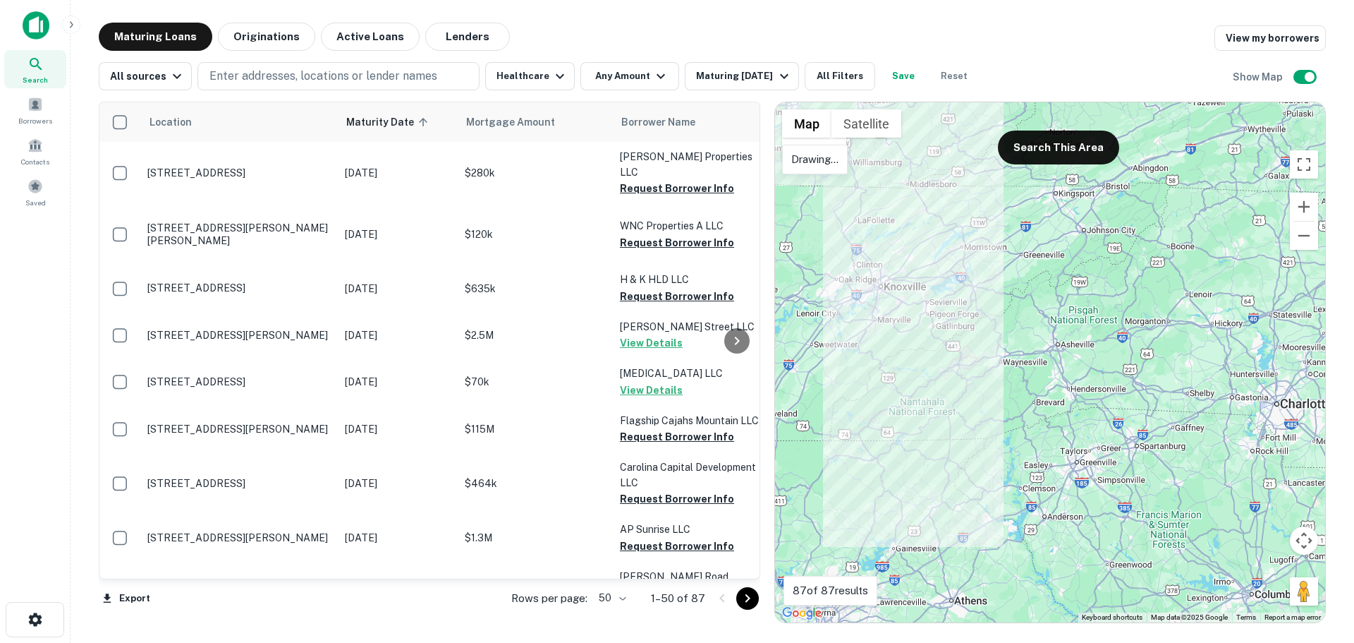
click at [867, 233] on div at bounding box center [1050, 362] width 550 height 520
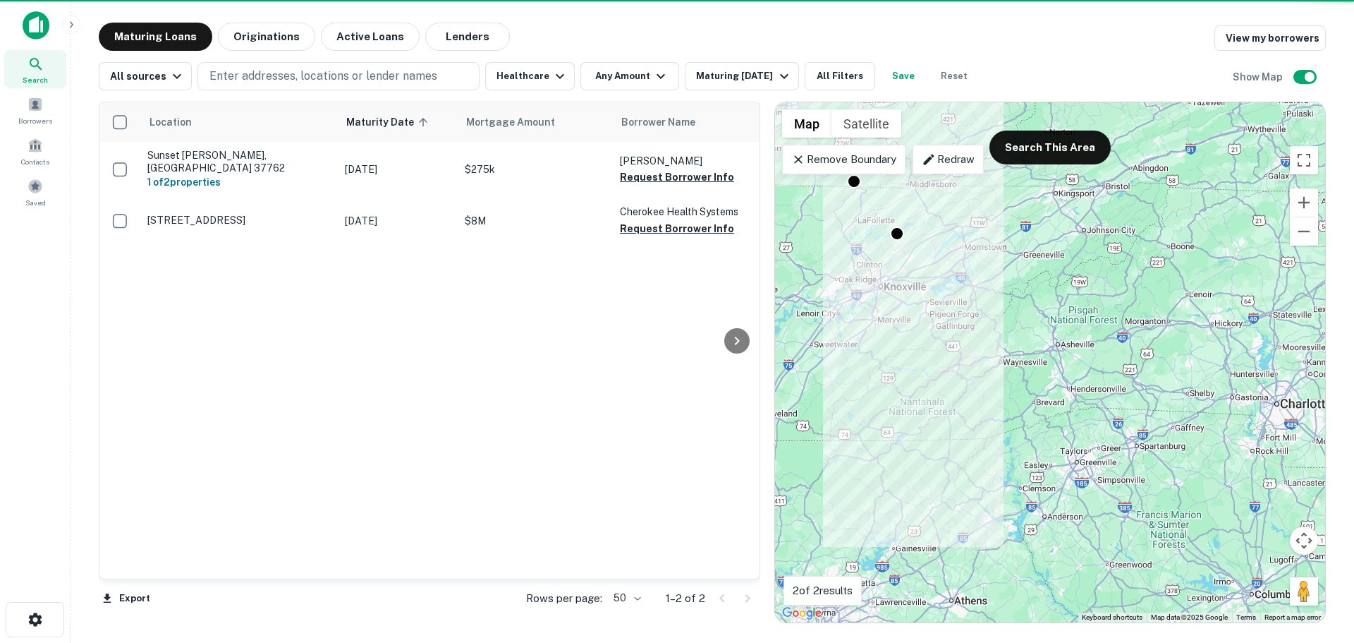
click at [947, 160] on p "Redraw" at bounding box center [948, 159] width 53 height 17
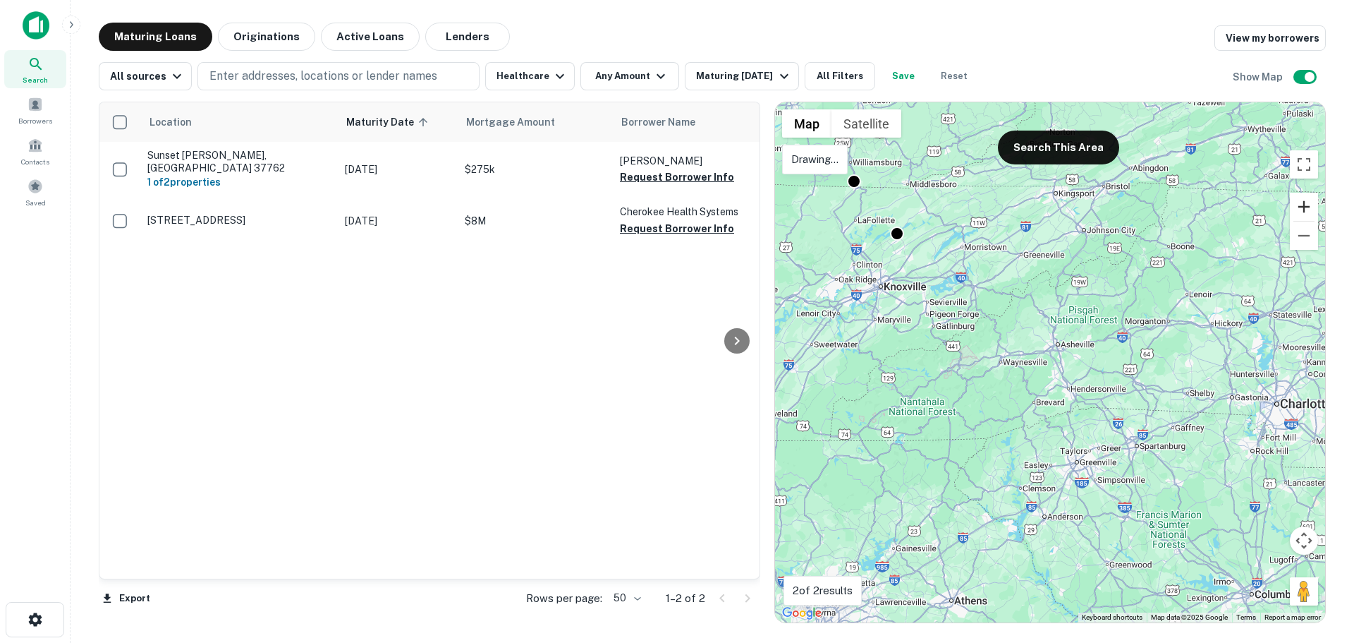
click at [1308, 203] on button "Zoom in" at bounding box center [1304, 207] width 28 height 28
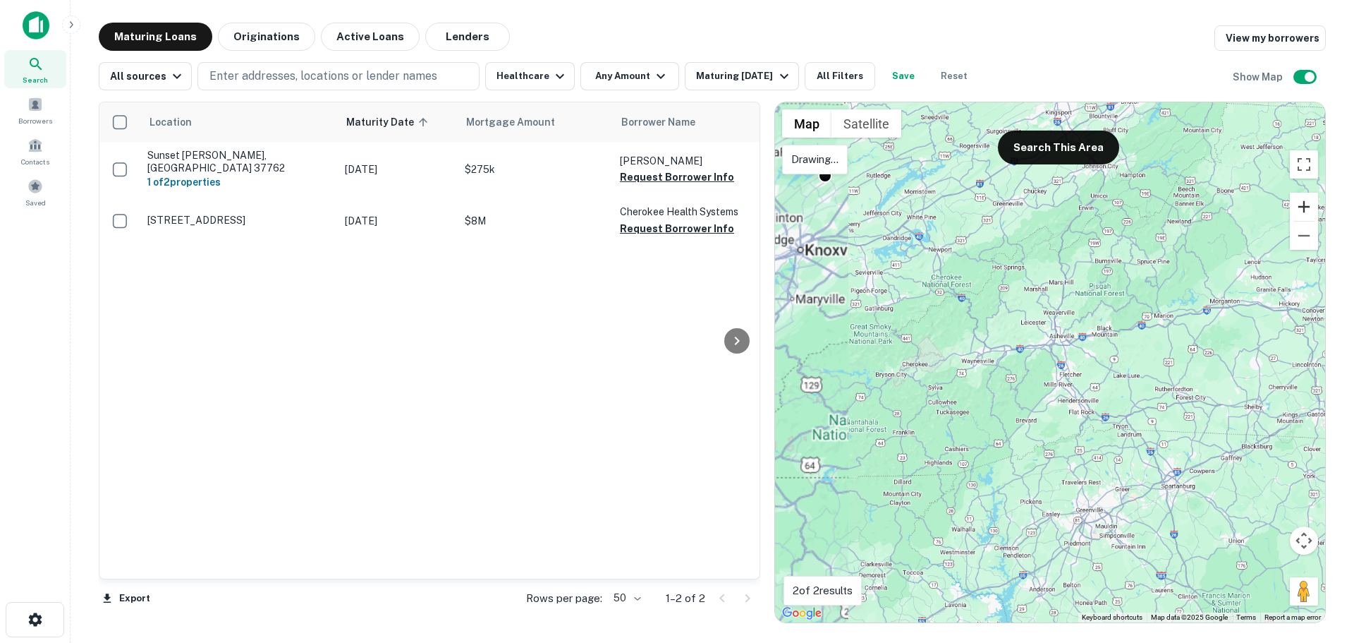
click at [1308, 203] on button "Zoom in" at bounding box center [1304, 207] width 28 height 28
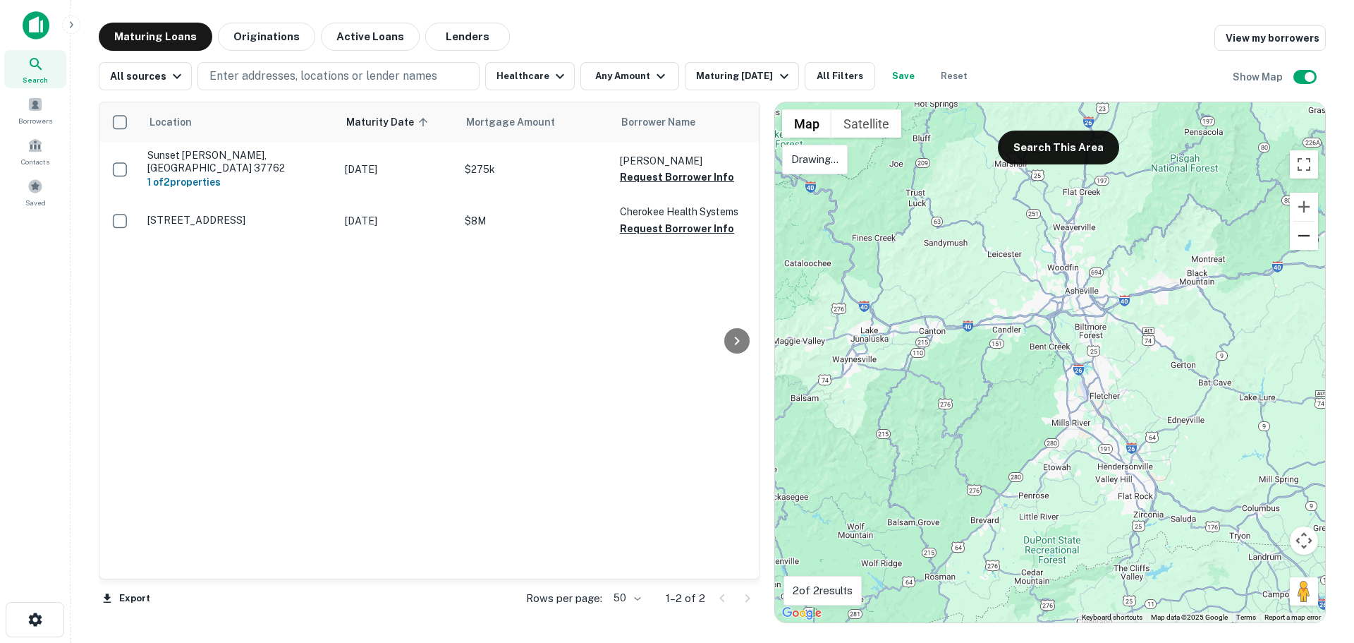
click at [1309, 233] on button "Zoom out" at bounding box center [1304, 235] width 28 height 28
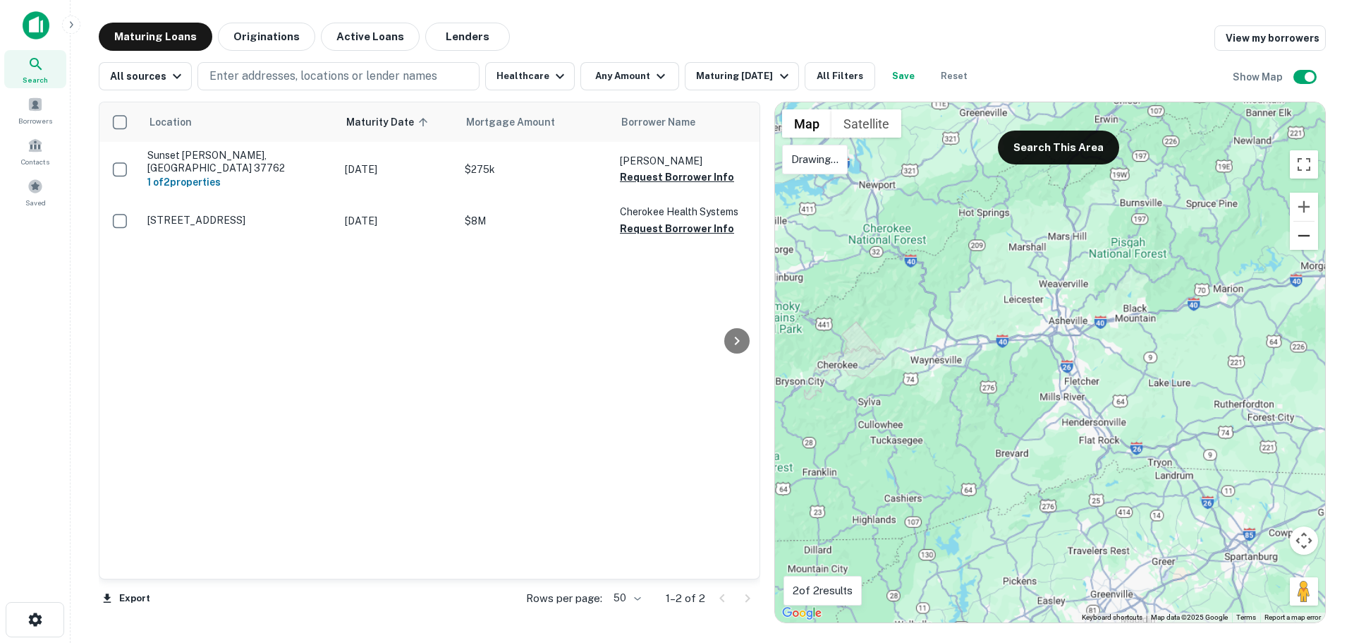
click at [1309, 233] on button "Zoom out" at bounding box center [1304, 235] width 28 height 28
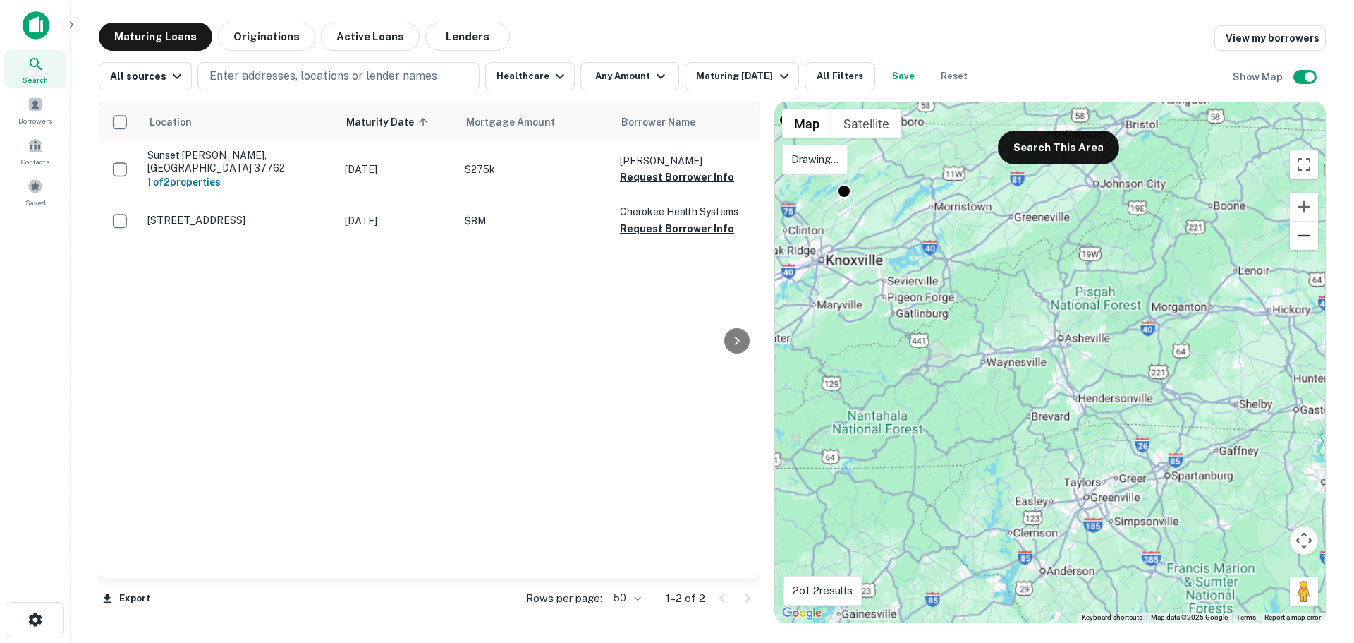
click at [1309, 233] on button "Zoom out" at bounding box center [1304, 235] width 28 height 28
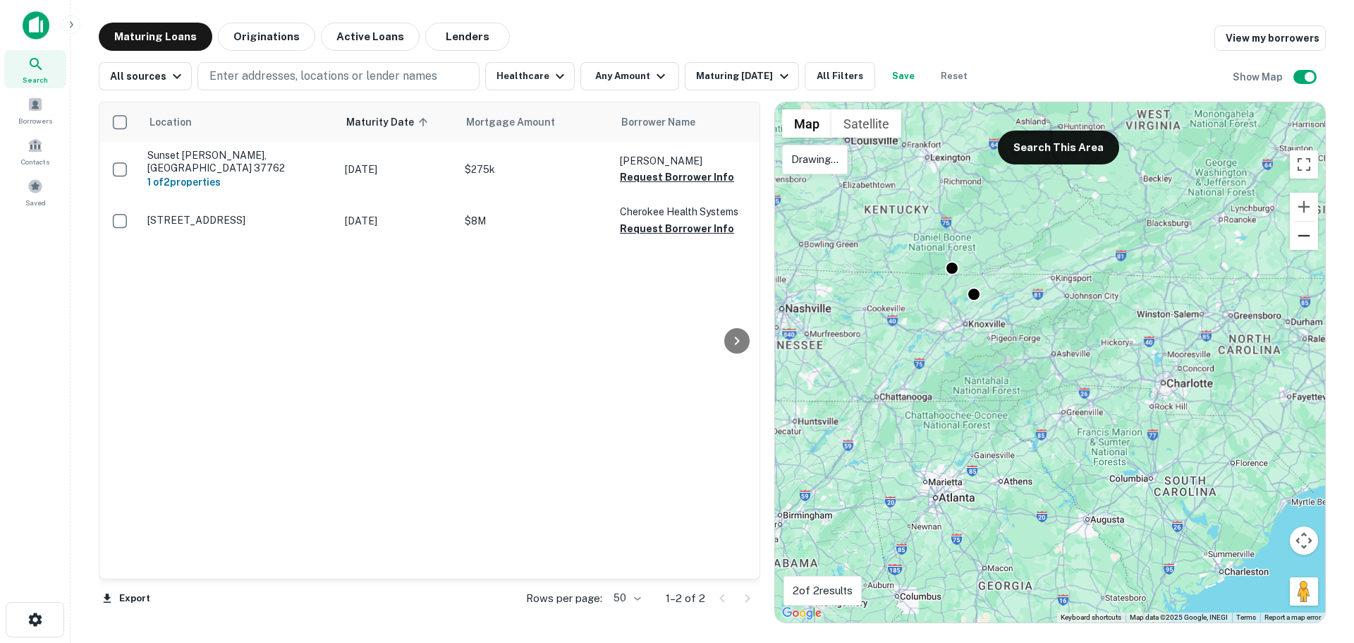
click at [1309, 233] on button "Zoom out" at bounding box center [1304, 235] width 28 height 28
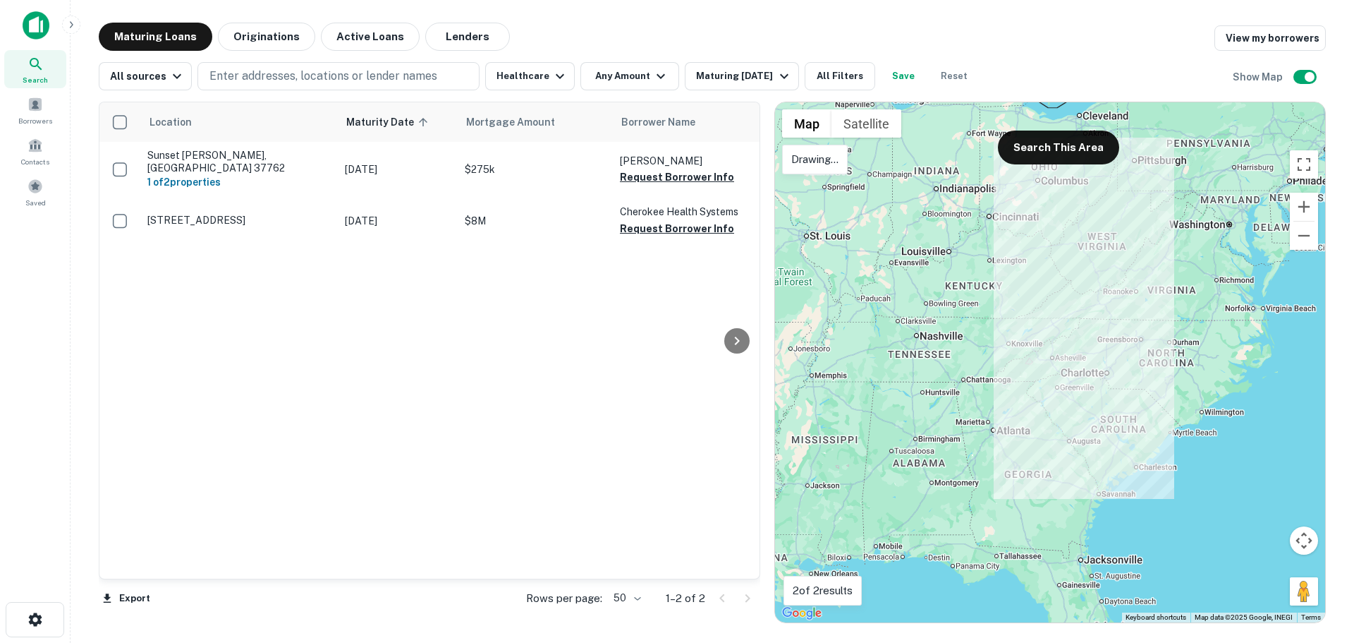
drag, startPoint x: 1085, startPoint y: 324, endPoint x: 1074, endPoint y: 333, distance: 13.5
click at [1074, 333] on div at bounding box center [1050, 362] width 550 height 520
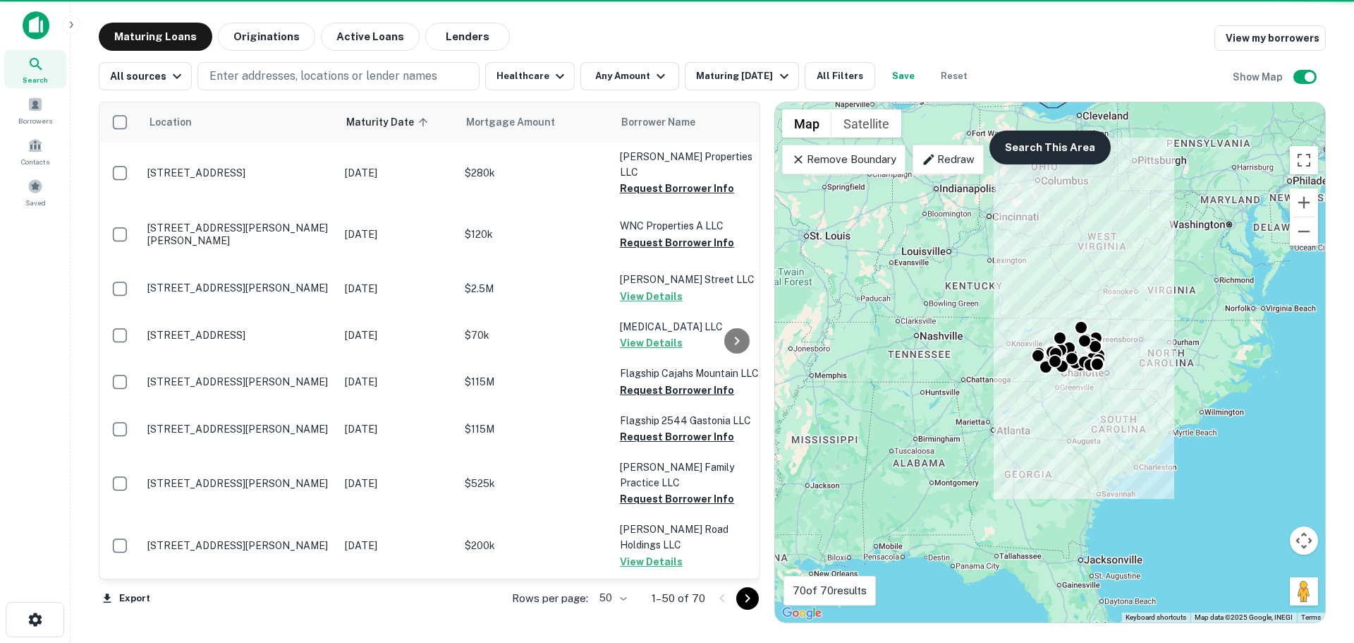
click at [1064, 141] on button "Search This Area" at bounding box center [1050, 147] width 121 height 34
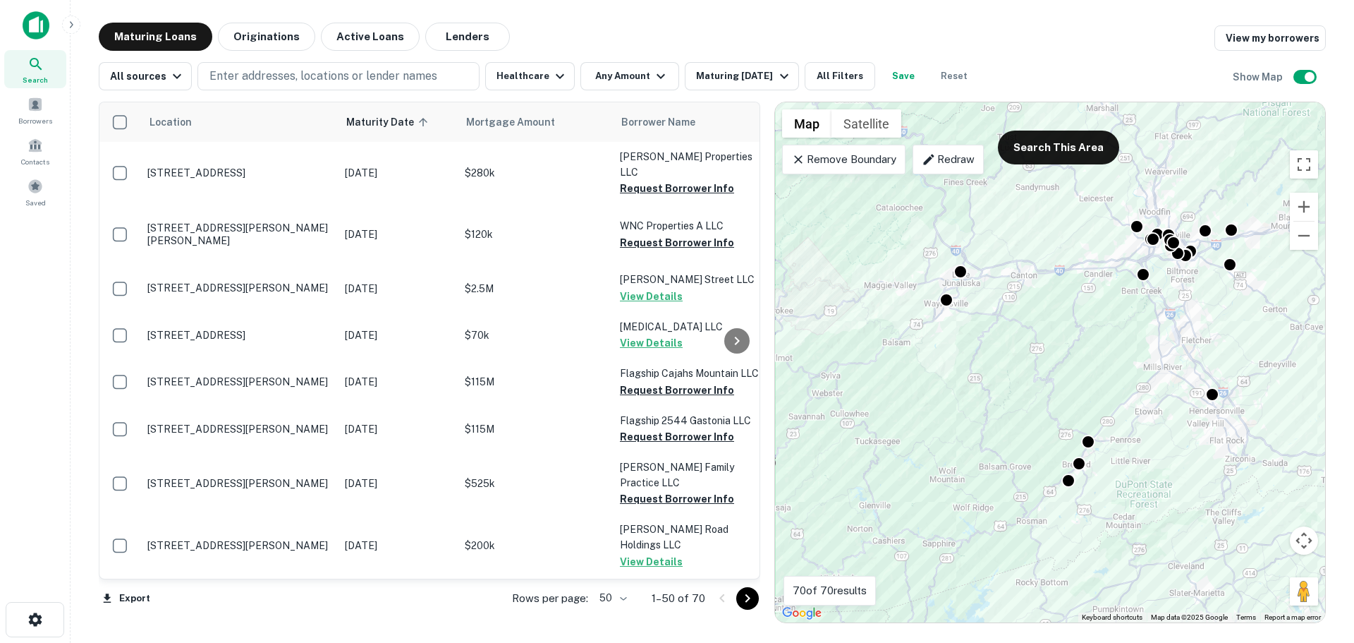
drag, startPoint x: 944, startPoint y: 365, endPoint x: 911, endPoint y: 393, distance: 43.5
click at [911, 393] on div "To activate drag with keyboard, press Alt + Enter. Once in keyboard drag state,…" at bounding box center [1050, 362] width 550 height 520
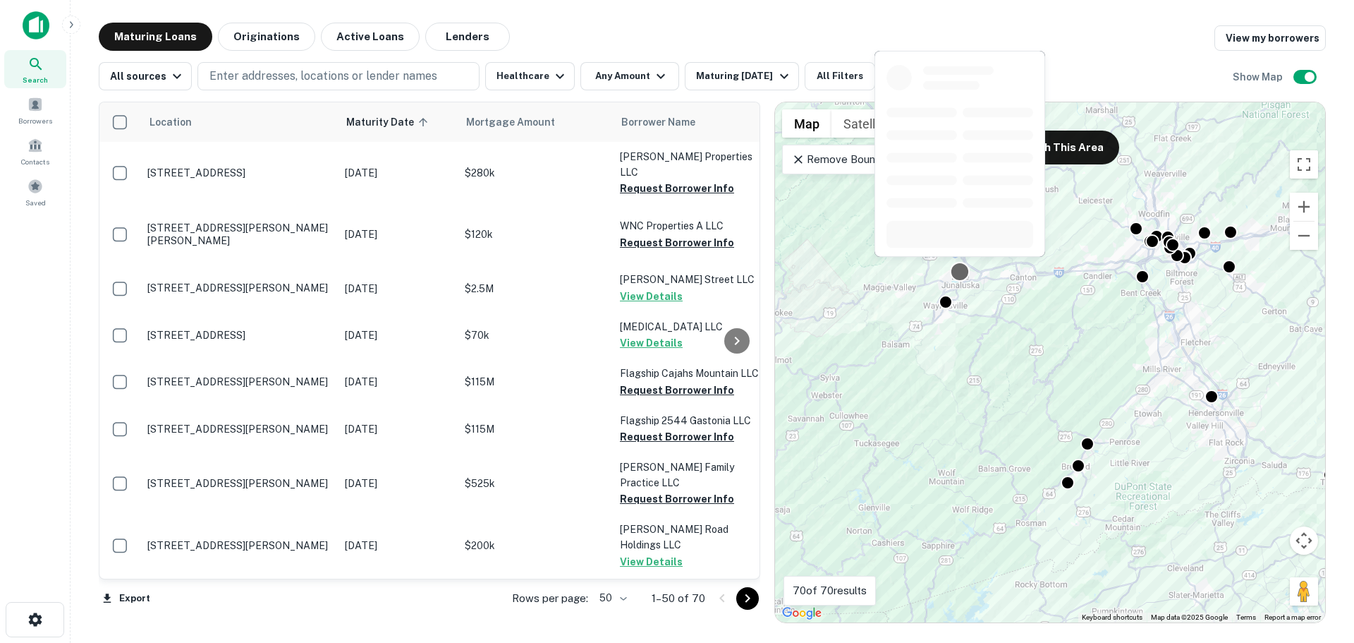
click at [961, 272] on div at bounding box center [960, 271] width 20 height 20
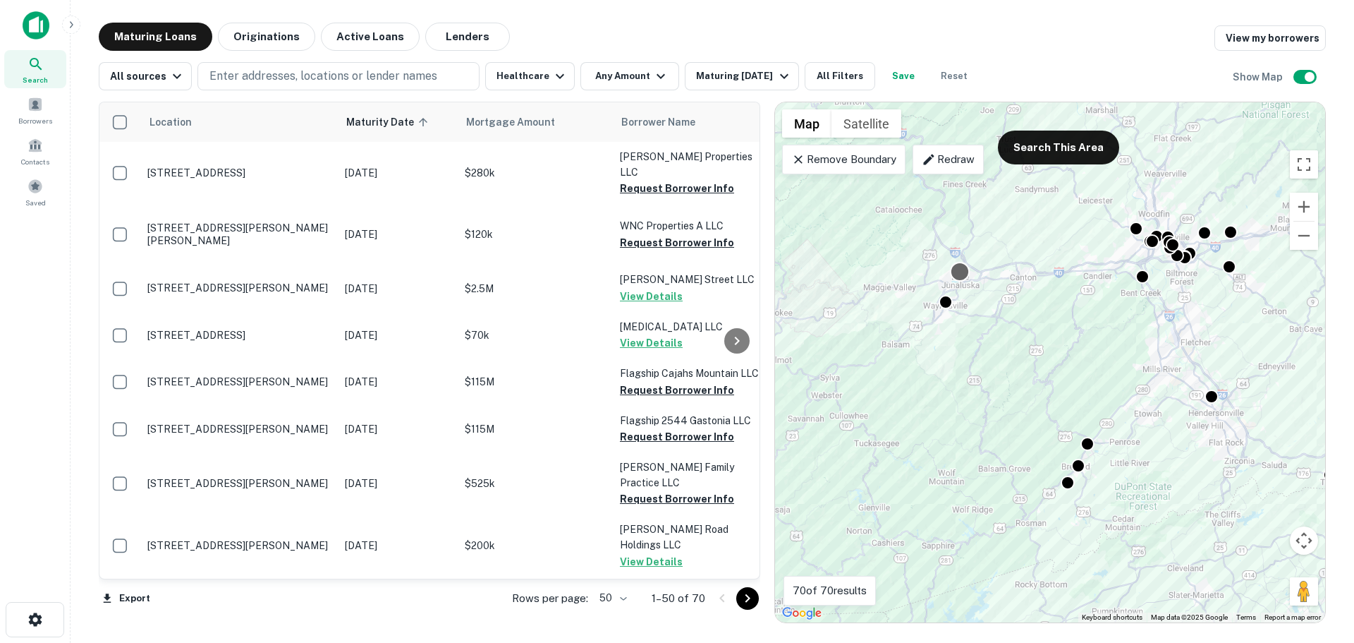
click at [963, 271] on div at bounding box center [960, 271] width 20 height 20
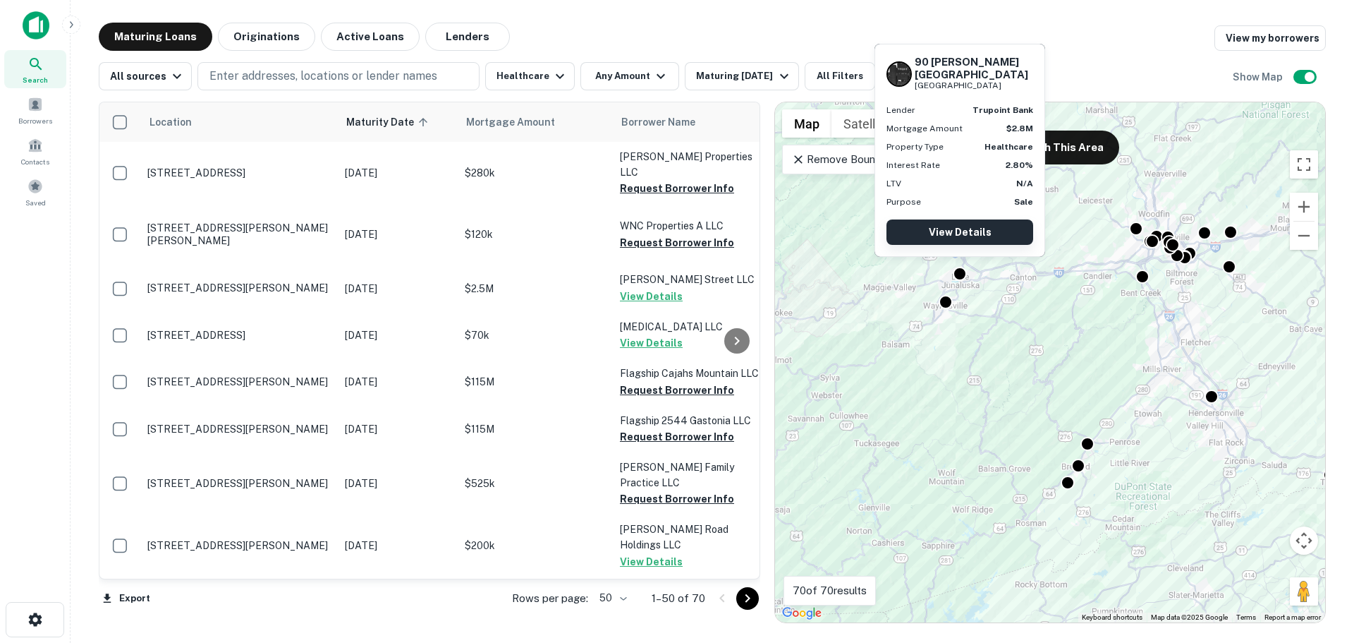
click at [959, 229] on link "View Details" at bounding box center [960, 231] width 147 height 25
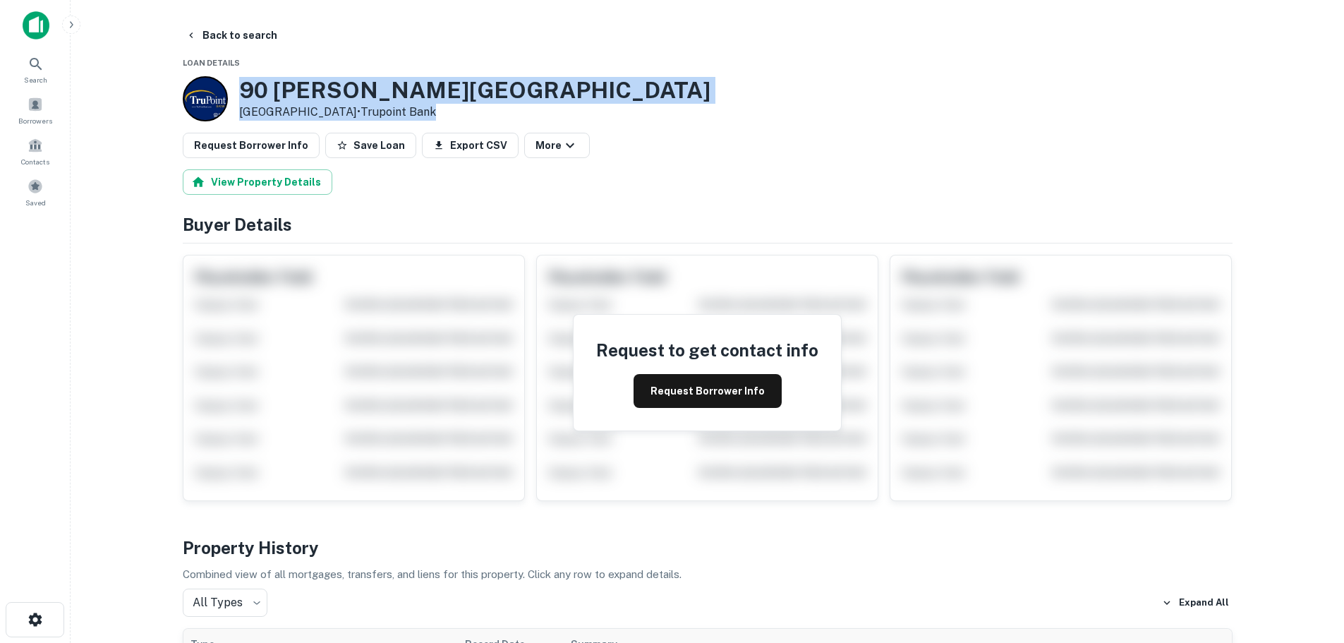
drag, startPoint x: 444, startPoint y: 115, endPoint x: 240, endPoint y: 87, distance: 205.7
click at [240, 87] on div "[STREET_ADDRESS][PERSON_NAME] • Trupoint Bank" at bounding box center [474, 99] width 471 height 44
click at [356, 114] on p "[GEOGRAPHIC_DATA] • Trupoint Bank" at bounding box center [474, 112] width 471 height 17
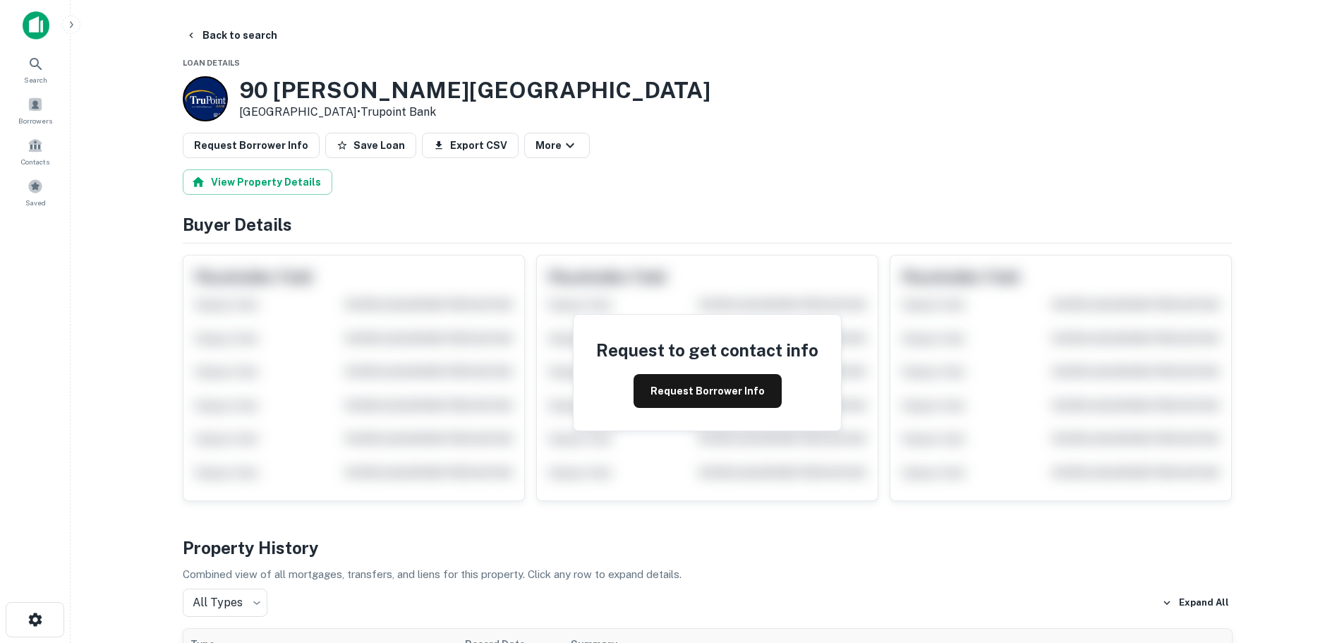
drag, startPoint x: 359, startPoint y: 112, endPoint x: 243, endPoint y: 83, distance: 119.2
click at [243, 83] on div "[STREET_ADDRESS][PERSON_NAME] • Trupoint Bank" at bounding box center [474, 99] width 471 height 44
copy div "[STREET_ADDRESS][PERSON_NAME]"
click at [710, 395] on button "Request Borrower Info" at bounding box center [707, 391] width 148 height 34
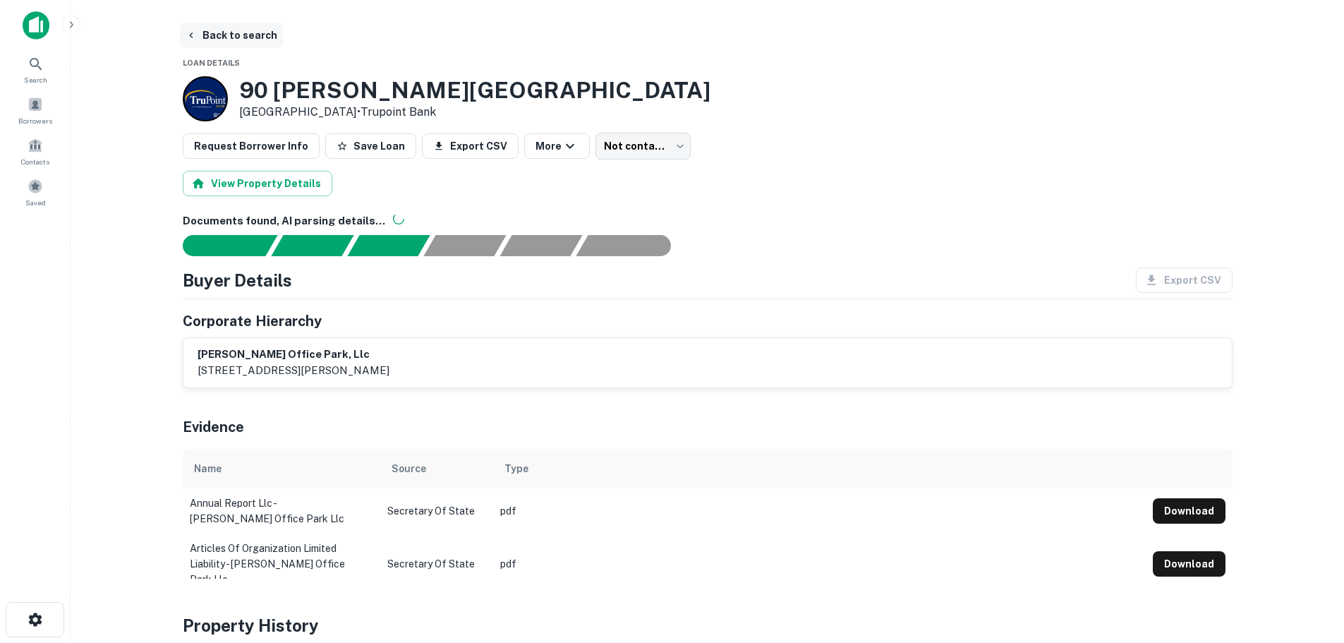
click at [250, 34] on button "Back to search" at bounding box center [231, 35] width 103 height 25
